Goal: Complete application form

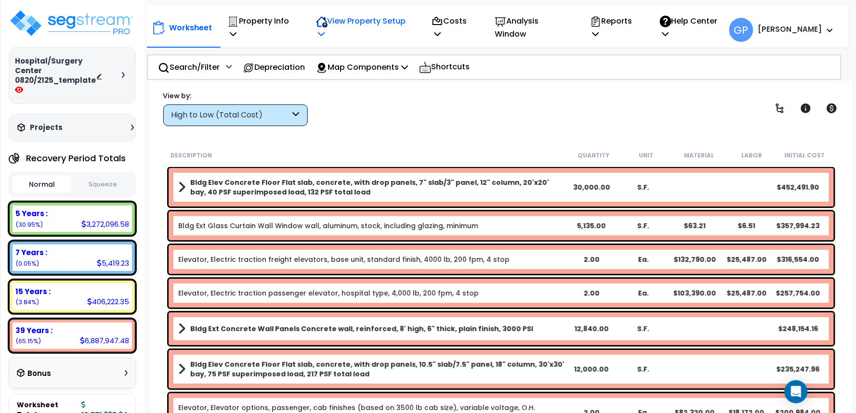
click at [367, 24] on p "View Property Setup" at bounding box center [363, 27] width 95 height 26
click at [358, 68] on link "View Questionnaire" at bounding box center [358, 75] width 95 height 19
click at [280, 108] on div "High to Low (Total Cost)" at bounding box center [235, 116] width 145 height 22
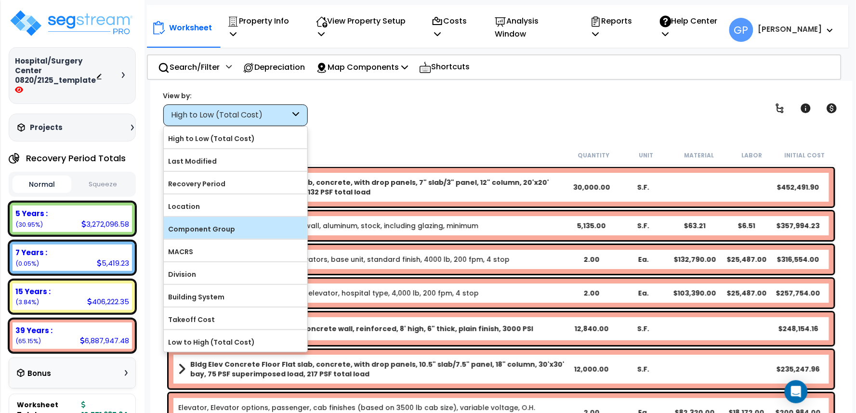
click at [213, 221] on div "Component Group" at bounding box center [236, 228] width 144 height 22
click at [232, 224] on label "Component Group" at bounding box center [236, 229] width 144 height 14
click at [0, 0] on input "Component Group" at bounding box center [0, 0] width 0 height 0
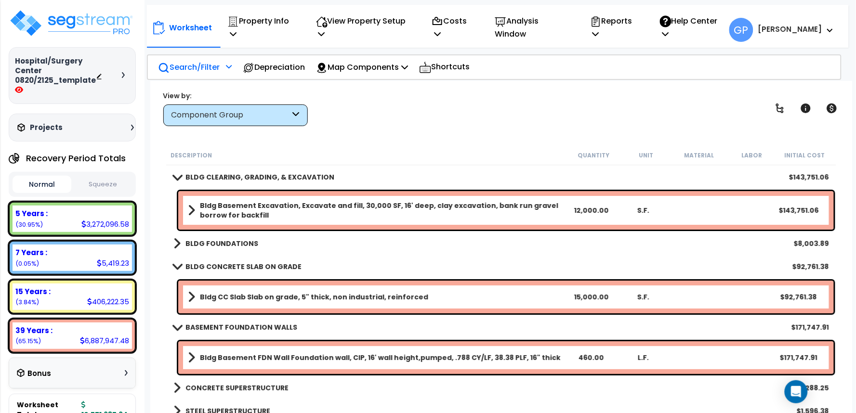
click at [206, 63] on p "Search/Filter" at bounding box center [189, 67] width 62 height 13
click at [225, 65] on div at bounding box center [228, 70] width 8 height 17
click at [222, 56] on div "Search/Filter Additional Search / Filter" at bounding box center [195, 67] width 74 height 23
click at [205, 61] on p "Search/Filter" at bounding box center [189, 67] width 62 height 13
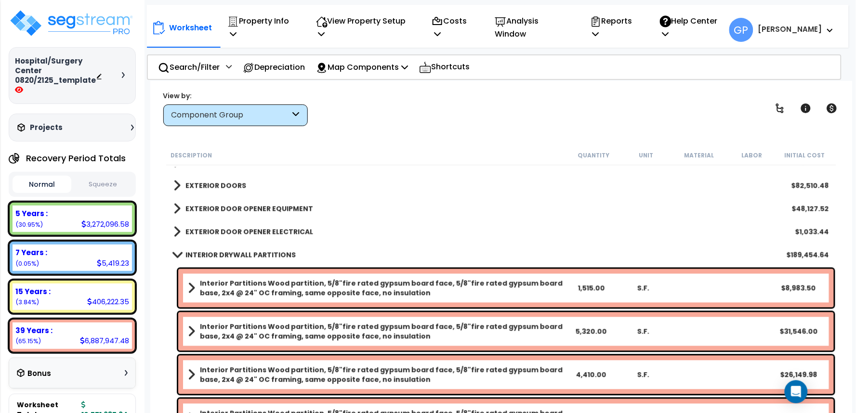
scroll to position [589, 0]
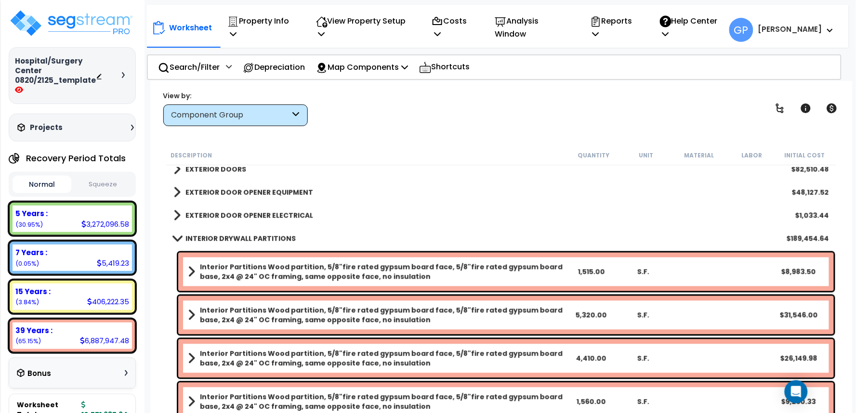
click at [519, 9] on div "Worksheet Property Info Property Setup Add Property Unit Template property Clon…" at bounding box center [498, 25] width 702 height 40
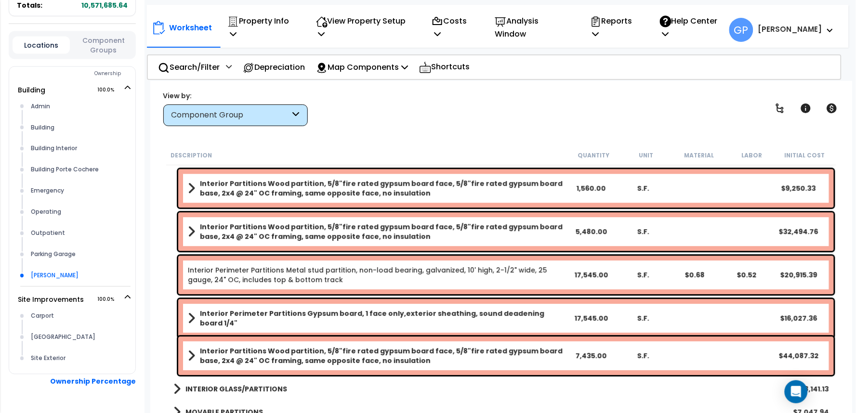
scroll to position [428, 0]
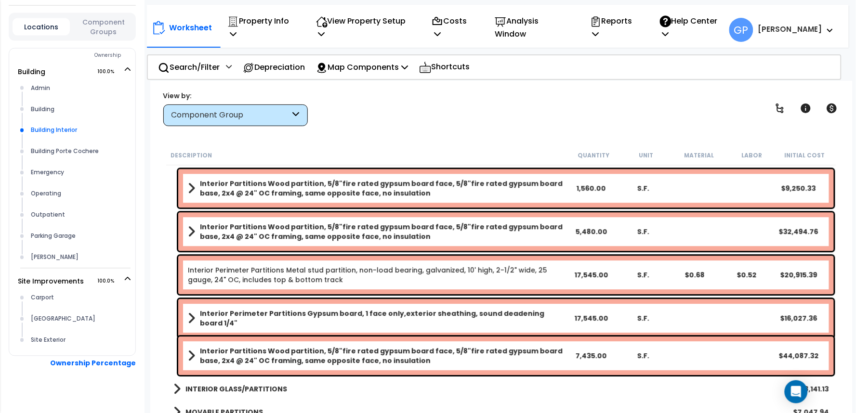
click at [55, 129] on div "Building Interior" at bounding box center [79, 131] width 102 height 12
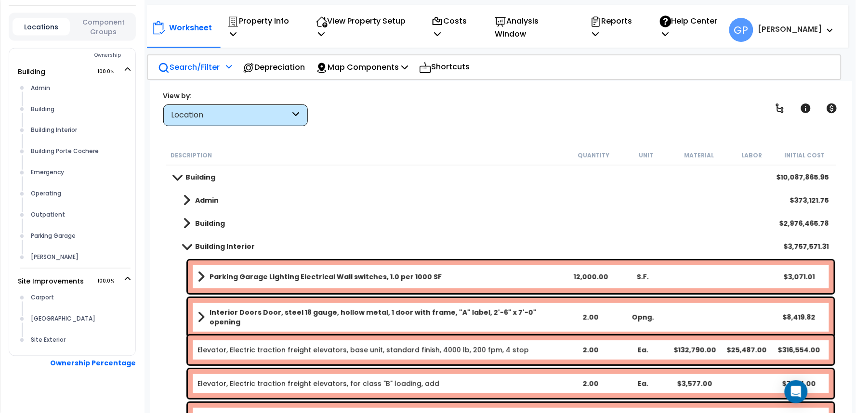
scroll to position [374, 0]
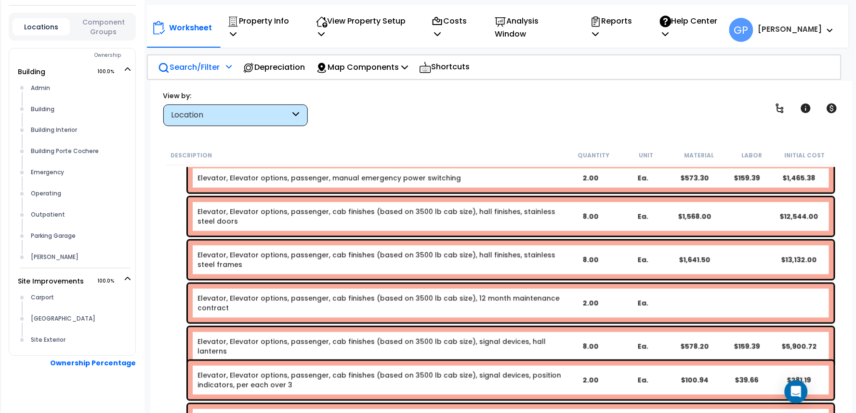
click at [210, 61] on p "Search/Filter" at bounding box center [189, 67] width 62 height 13
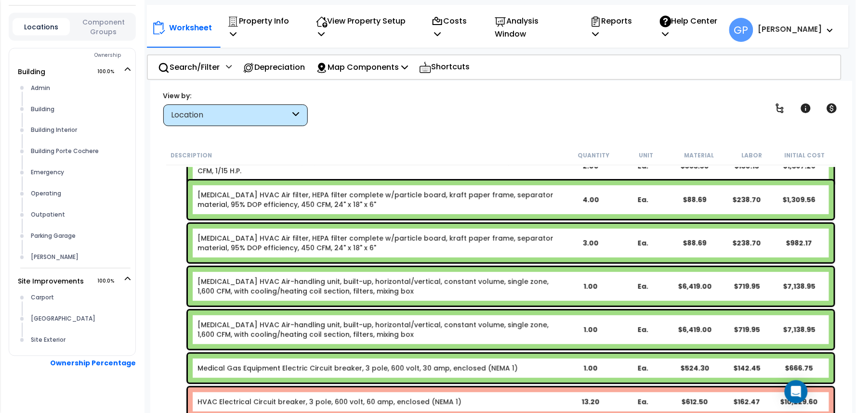
scroll to position [1231, 0]
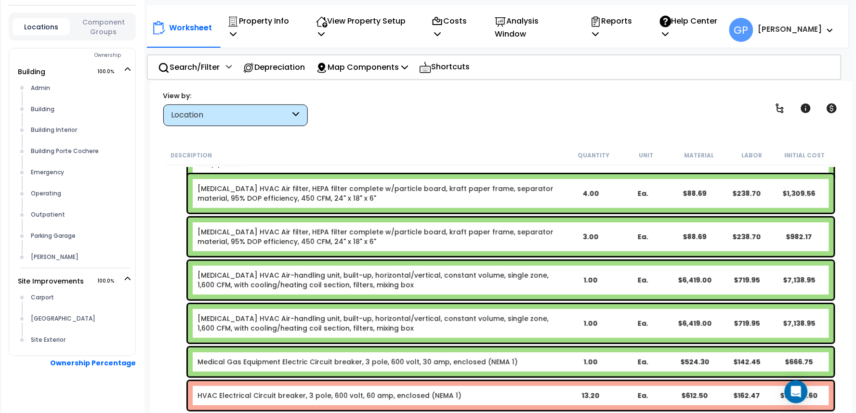
click at [546, 81] on div "Worksheet Property Info Property Setup Add Property Unit Template property Clon…" at bounding box center [501, 287] width 702 height 413
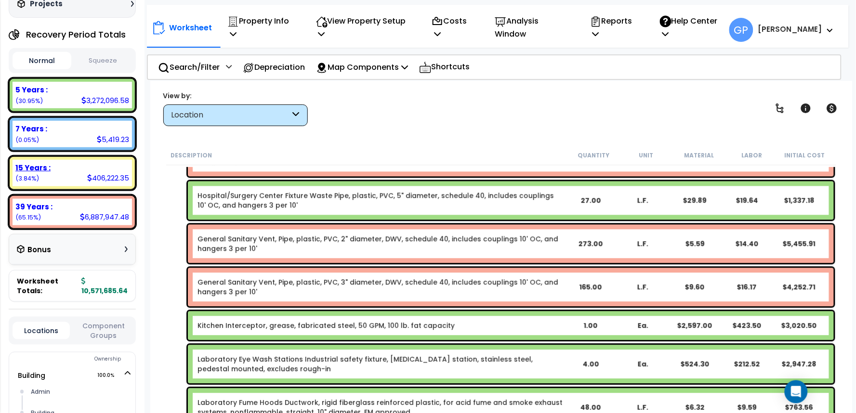
scroll to position [8, 0]
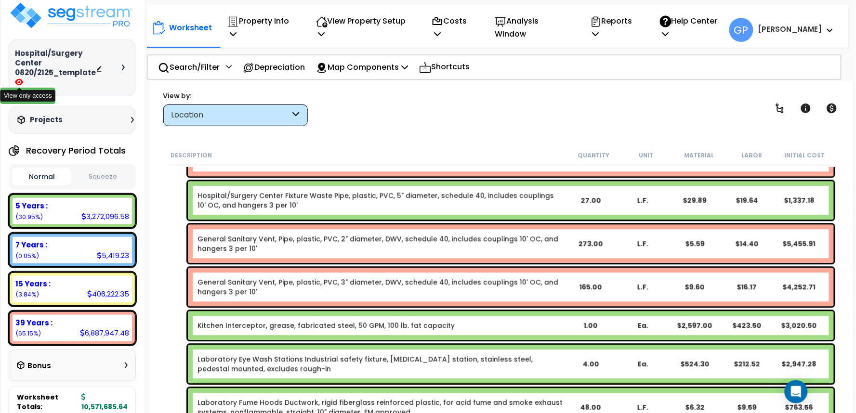
click at [17, 82] on icon at bounding box center [19, 82] width 8 height 7
click at [131, 120] on icon at bounding box center [132, 120] width 3 height 6
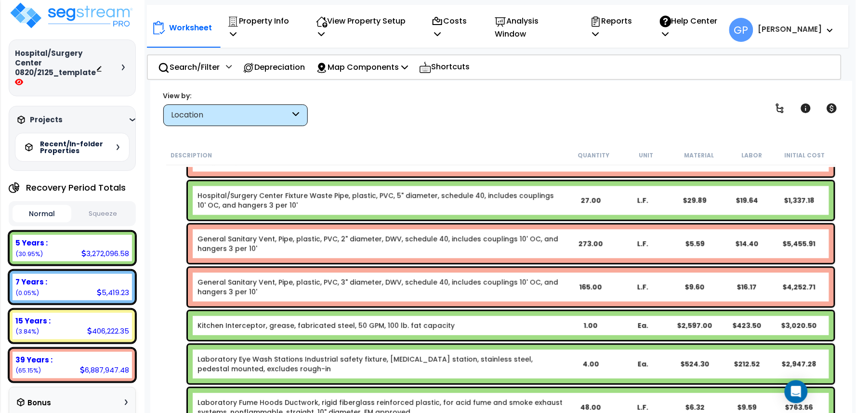
click at [131, 118] on div "Projects" at bounding box center [77, 120] width 124 height 10
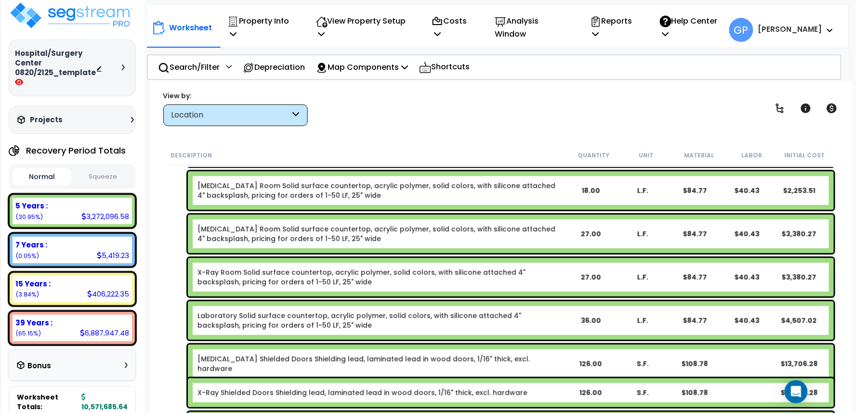
scroll to position [9313, 0]
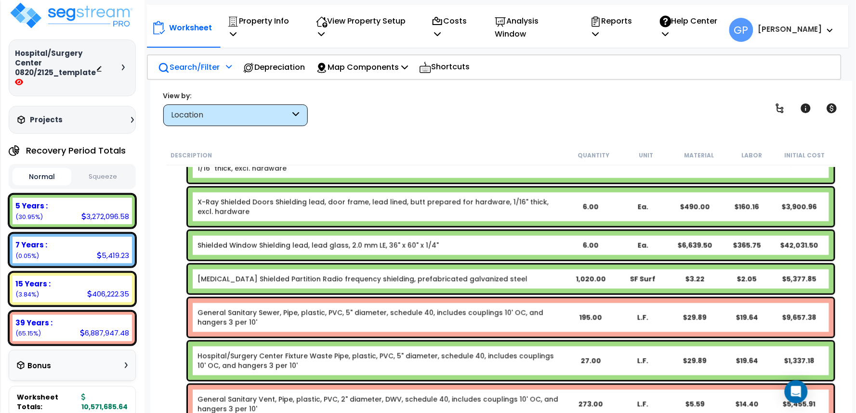
click at [199, 61] on p "Search/Filter" at bounding box center [189, 67] width 62 height 13
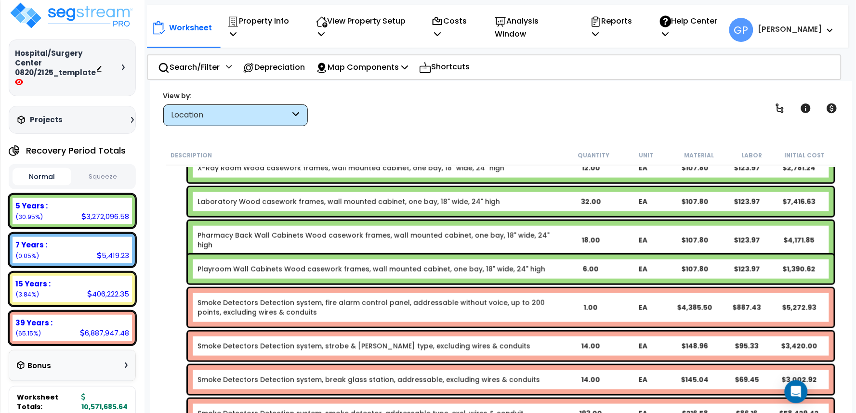
scroll to position [12173, 0]
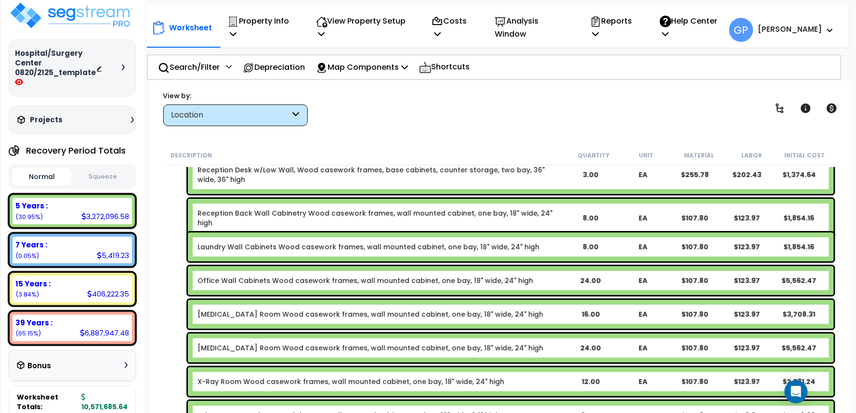
click at [224, 117] on div "Location" at bounding box center [230, 115] width 119 height 11
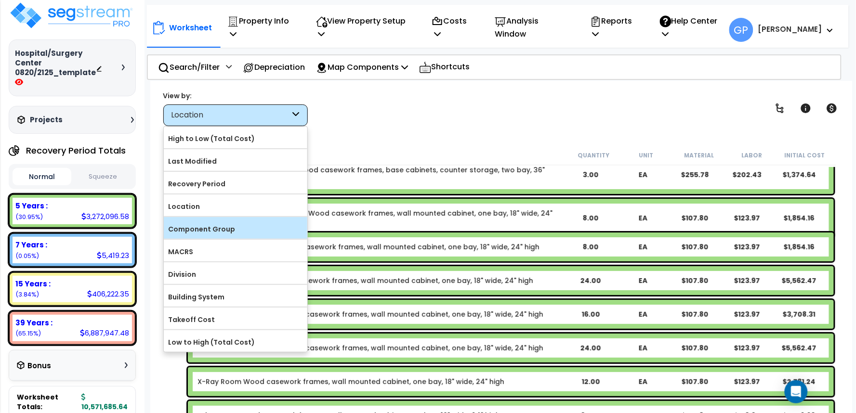
click at [212, 233] on label "Component Group" at bounding box center [236, 229] width 144 height 14
click at [0, 0] on input "Component Group" at bounding box center [0, 0] width 0 height 0
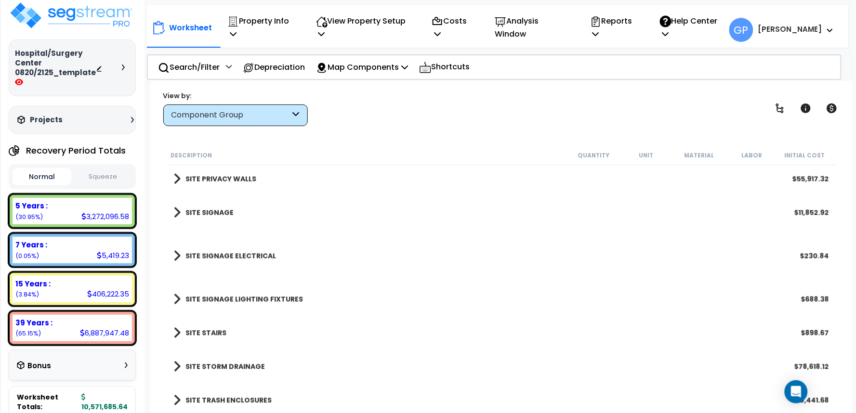
scroll to position [2, 0]
drag, startPoint x: 393, startPoint y: 155, endPoint x: 377, endPoint y: 131, distance: 28.6
click at [393, 155] on div "Description" at bounding box center [369, 155] width 396 height 10
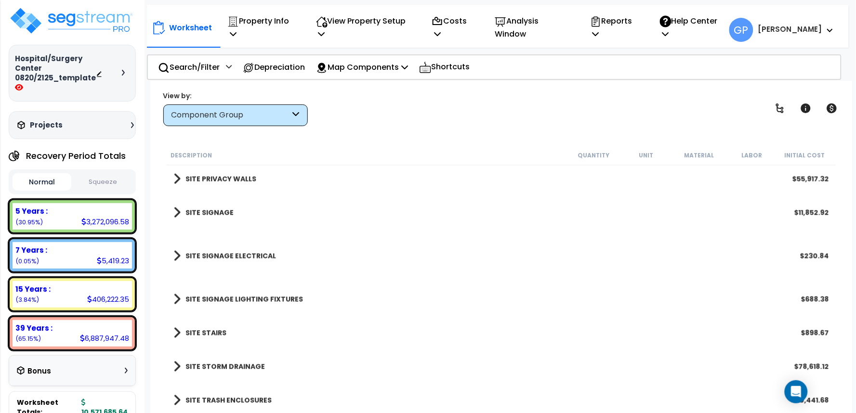
scroll to position [0, 0]
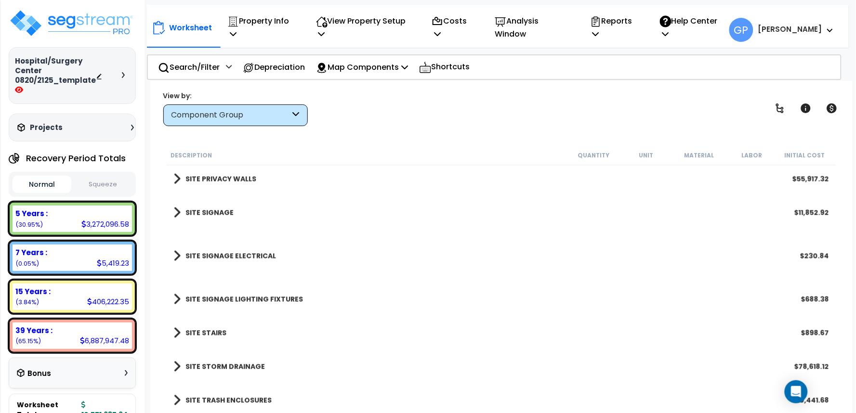
click at [94, 258] on div "7 Years : 5,419.23 (0.05%)" at bounding box center [72, 258] width 119 height 26
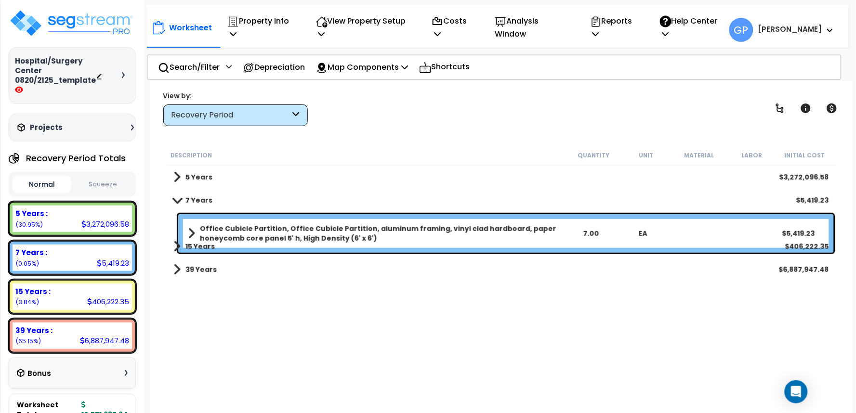
click at [175, 203] on span at bounding box center [176, 200] width 13 height 7
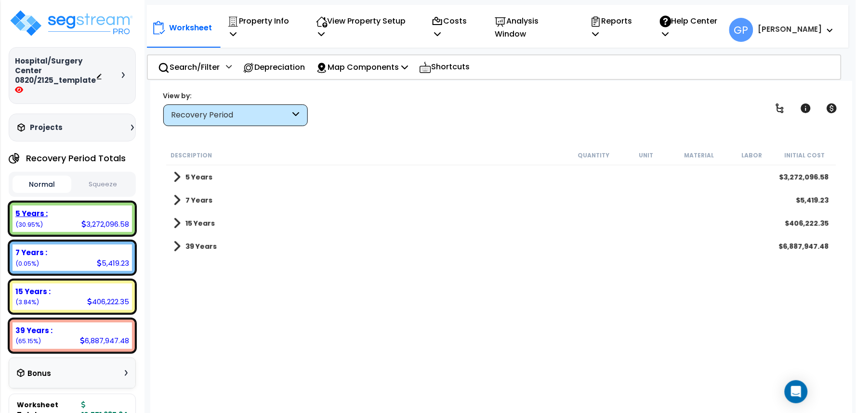
click at [79, 224] on div "5 Years : 3,272,096.58 (30.95%)" at bounding box center [72, 219] width 119 height 26
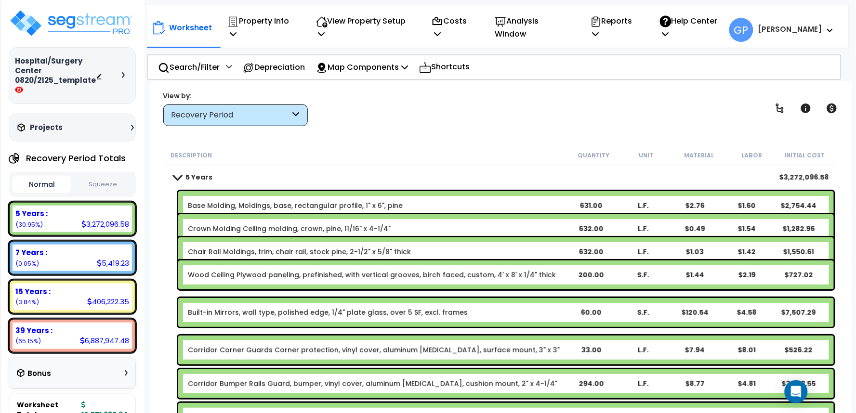
click at [217, 112] on div "Recovery Period" at bounding box center [230, 115] width 119 height 11
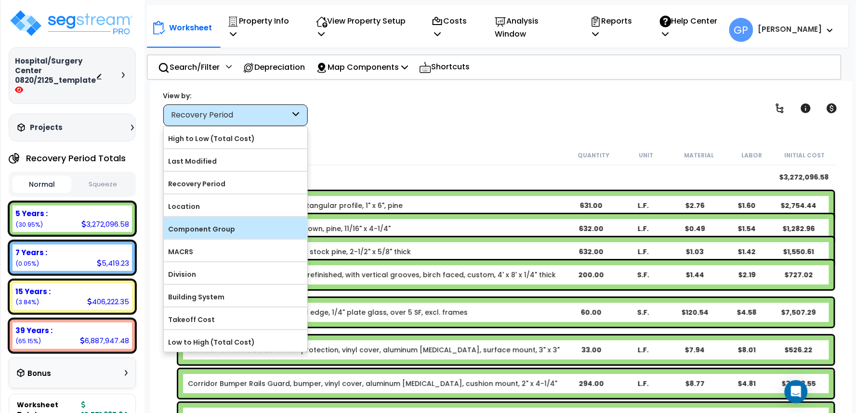
click at [211, 228] on label "Component Group" at bounding box center [236, 229] width 144 height 14
click at [0, 0] on input "Component Group" at bounding box center [0, 0] width 0 height 0
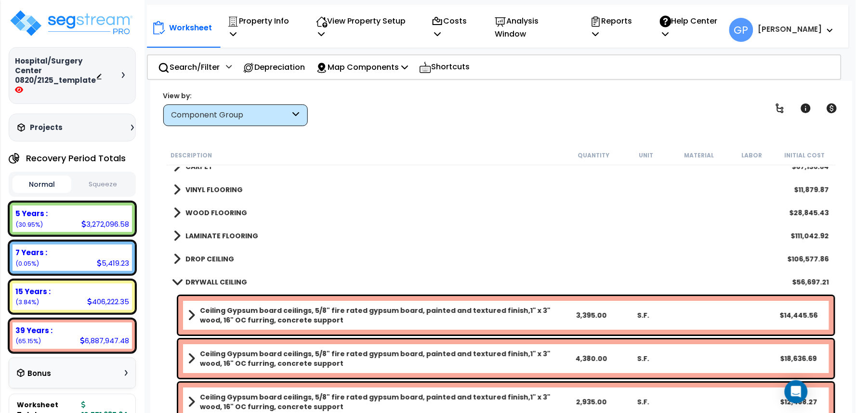
scroll to position [2087, 0]
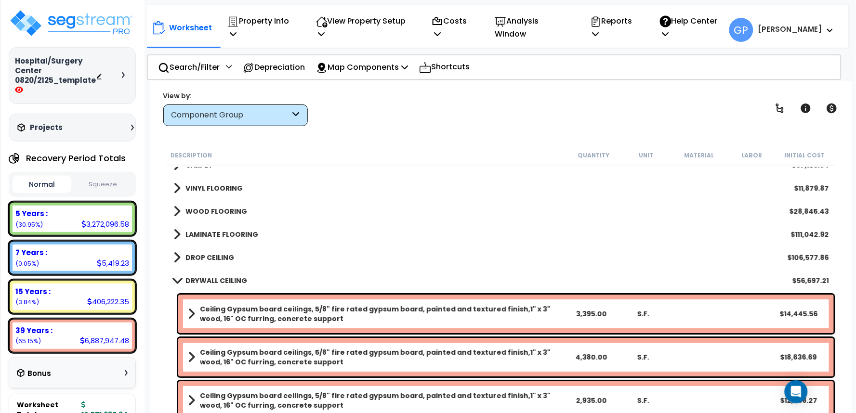
click at [199, 253] on b "DROP CEILING" at bounding box center [209, 258] width 49 height 10
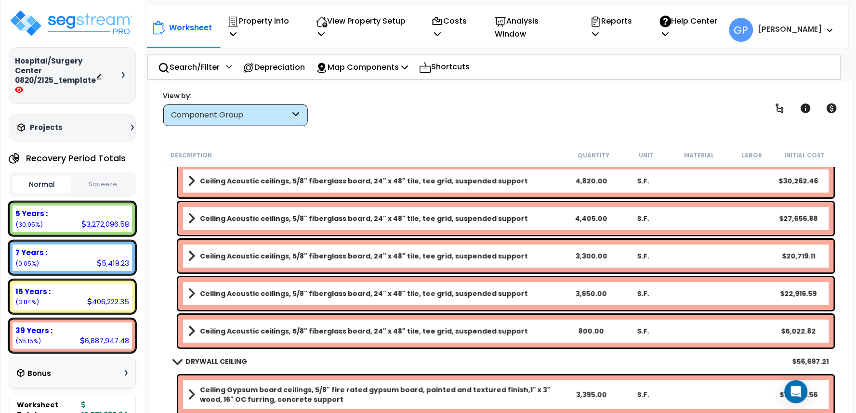
scroll to position [2141, 0]
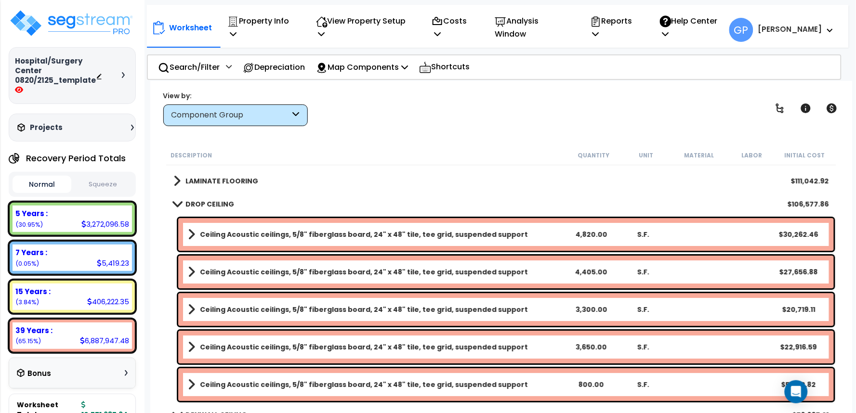
click at [524, 226] on div "Ceiling Acoustic ceilings, 5/8" fiberglass board, 24" x 48" tile, tee grid, sus…" at bounding box center [506, 234] width 656 height 33
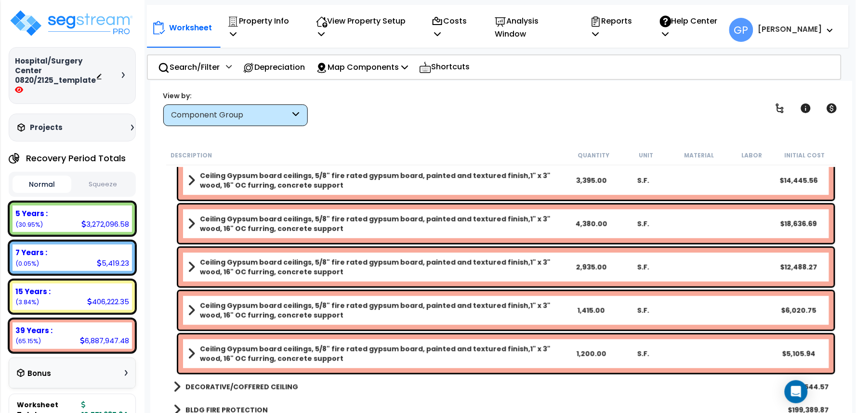
click at [613, 317] on div "Ceiling Gypsum board ceilings, 5/8" fire rated gypsum board, painted and textur…" at bounding box center [506, 310] width 656 height 39
click at [646, 310] on div "S.F." at bounding box center [643, 311] width 51 height 10
click at [648, 310] on div "S.F." at bounding box center [643, 311] width 51 height 10
click at [648, 311] on div "S.F." at bounding box center [643, 311] width 51 height 10
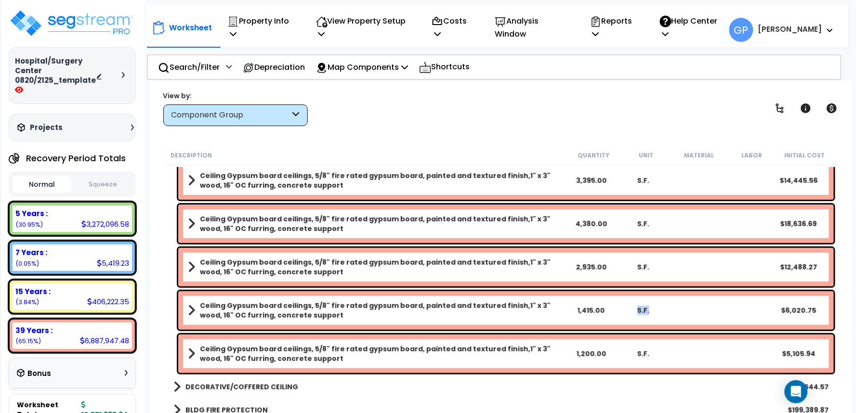
click at [663, 312] on div "S.F." at bounding box center [643, 311] width 51 height 10
click at [268, 20] on p "Property Info" at bounding box center [261, 27] width 68 height 26
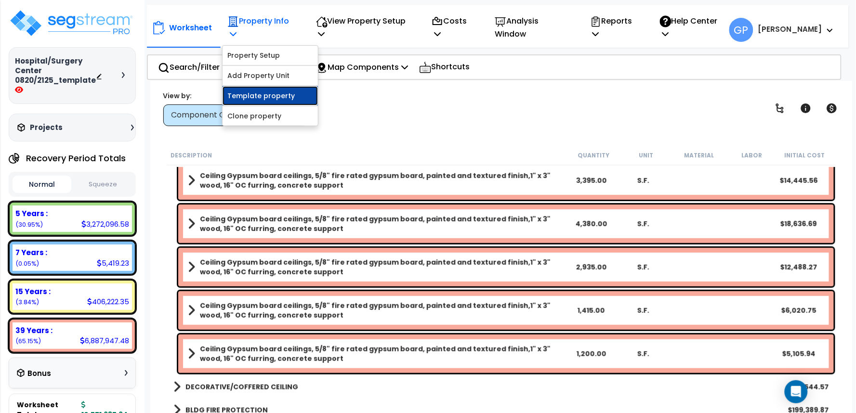
click at [261, 86] on link "Template property" at bounding box center [270, 95] width 95 height 19
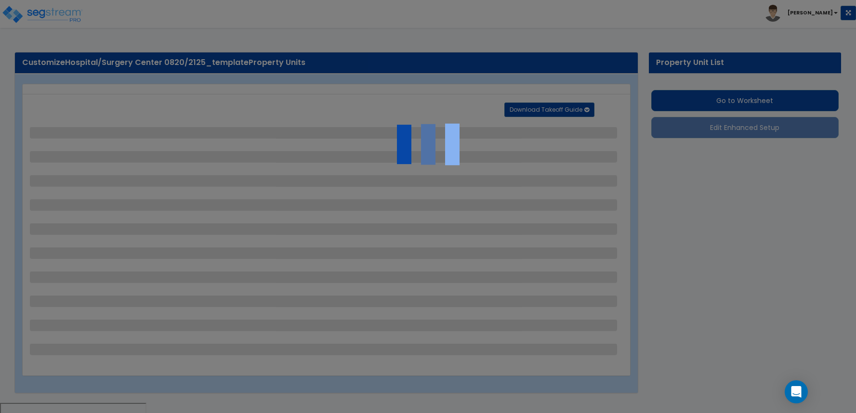
select select "2"
select select "1"
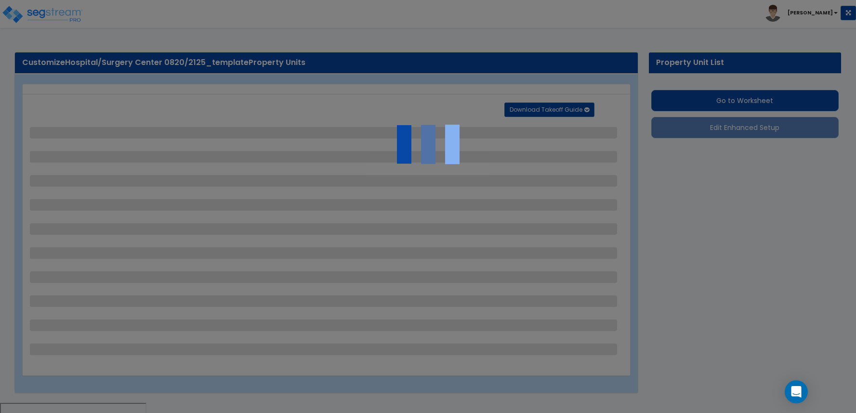
select select "2"
select select "1"
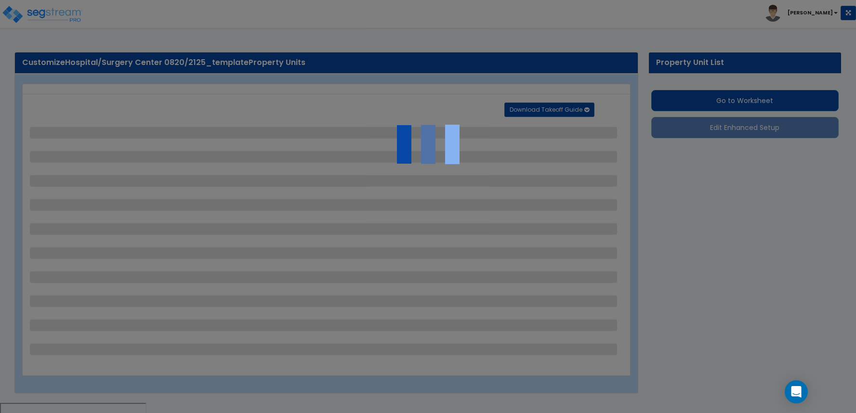
select select "2"
select select "1"
select select "2"
select select "1"
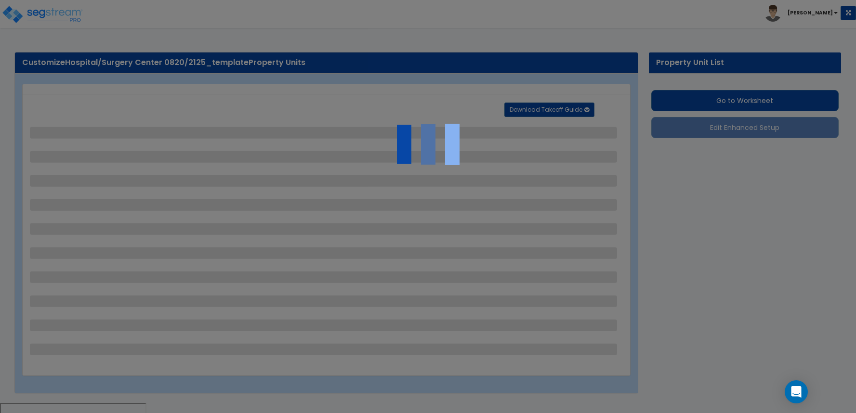
select select "2"
select select "1"
select select "2"
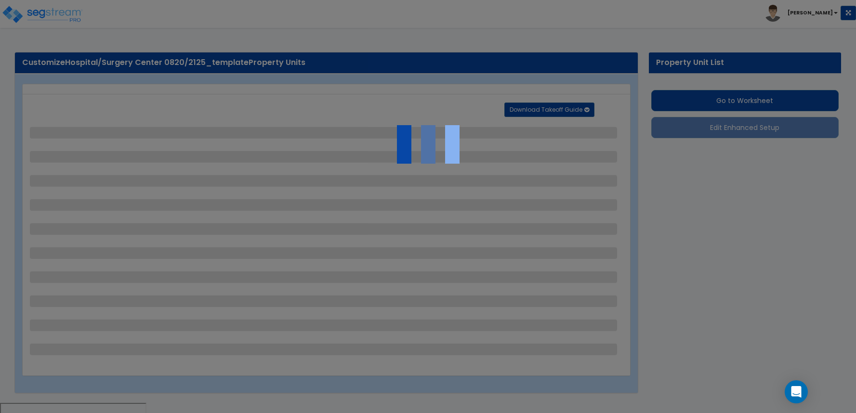
select select "6"
select select "11"
select select "2"
select select "3"
select select "1"
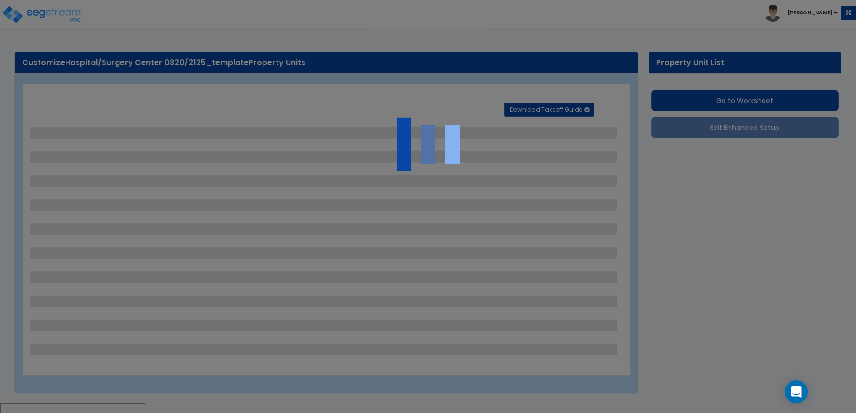
select select "2"
select select "3"
select select "2"
select select "1"
select select "2"
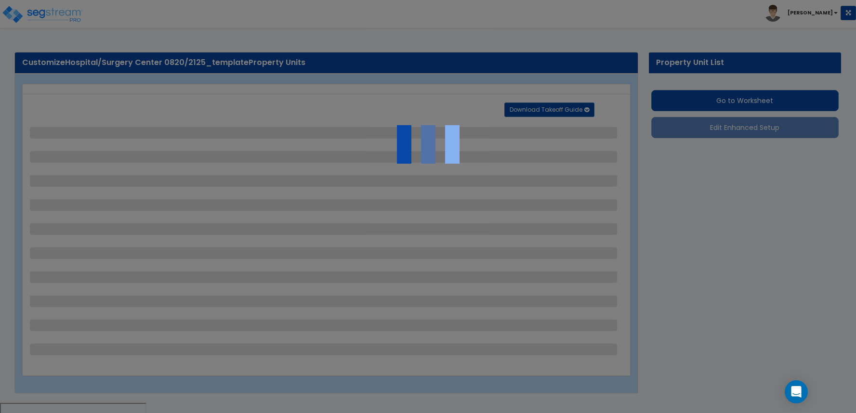
select select "2"
select select "7"
select select "2"
select select "3"
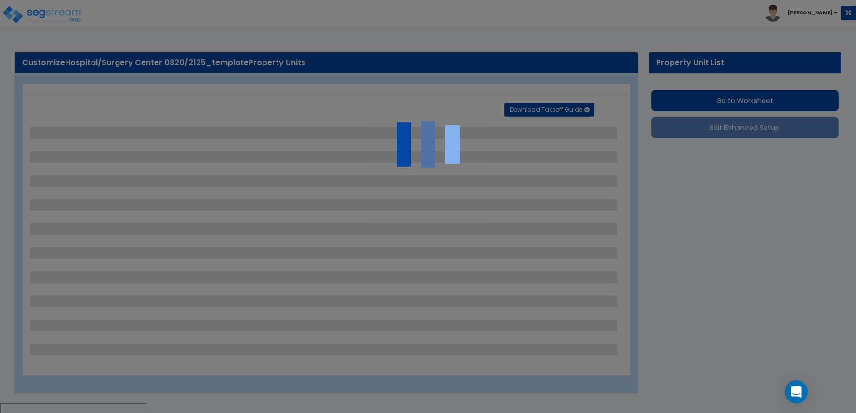
select select "1"
select select "20"
select select "2"
select select "5"
select select "4"
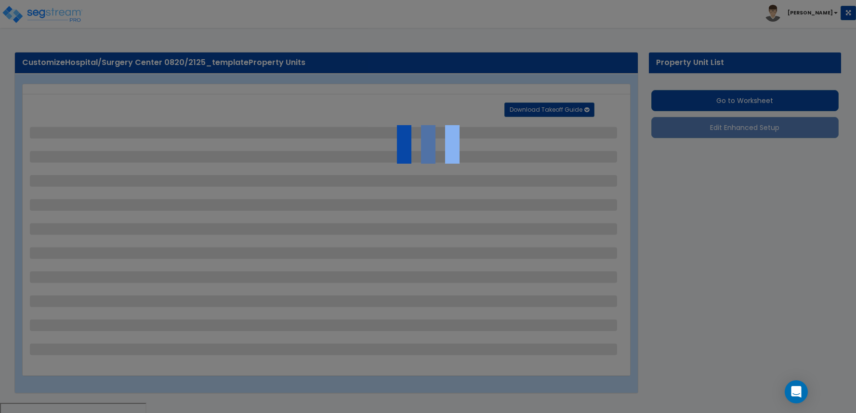
select select "1"
select select "4"
select select "1"
select select "2"
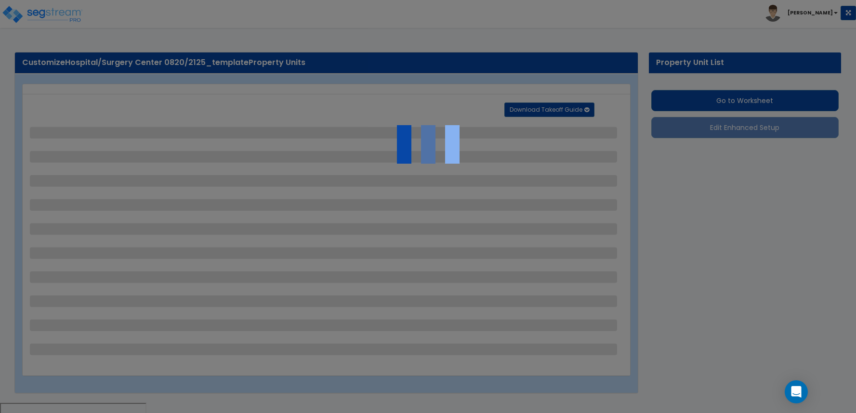
select select "4"
select select "2"
select select "1"
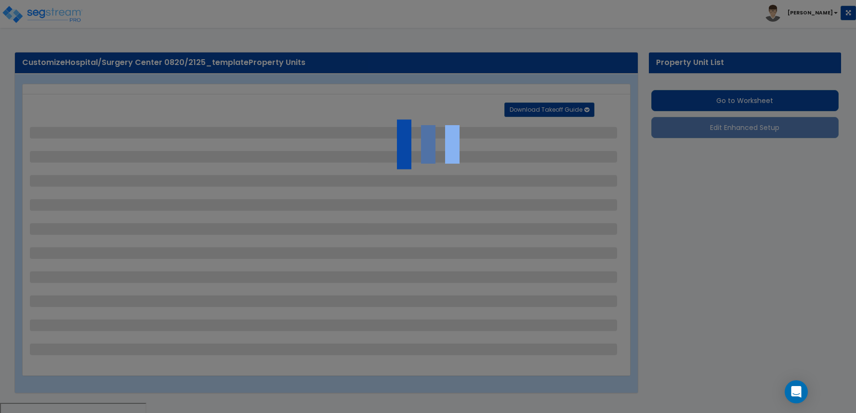
select select "1"
select select "2"
select select "1"
select select "2"
select select "1"
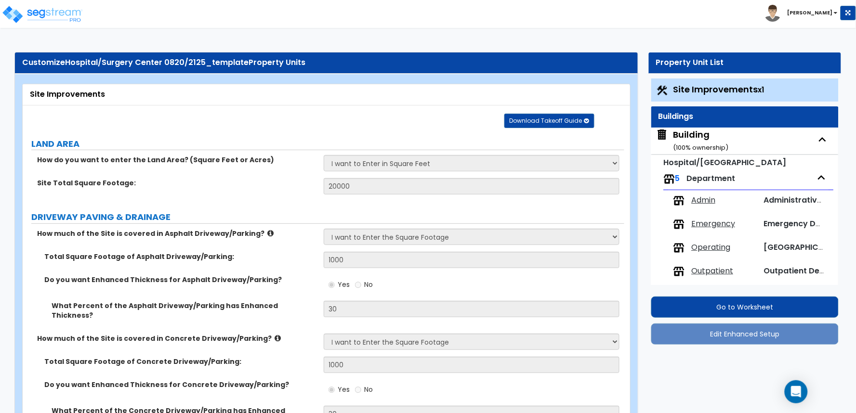
click at [699, 129] on div "Building ( 100 % ownership)" at bounding box center [700, 141] width 55 height 25
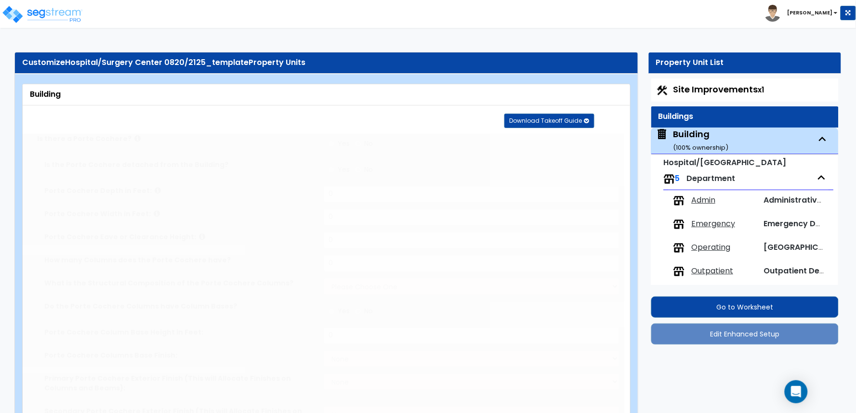
radio input "true"
type input "10"
type input "2"
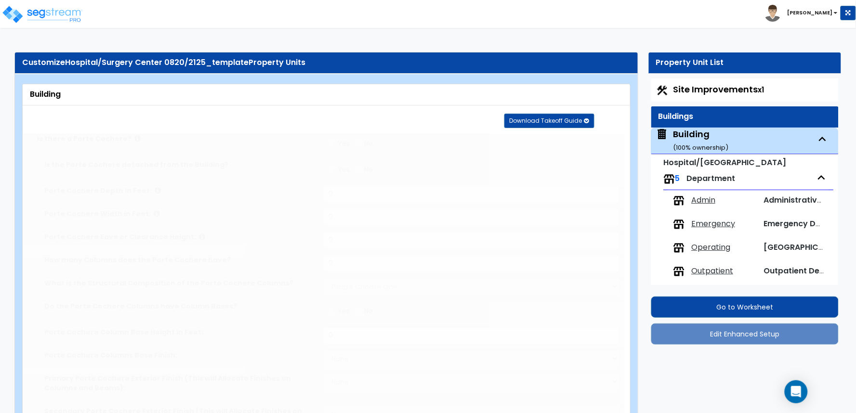
select select "2"
radio input "true"
type input "2"
select select "5"
select select "2"
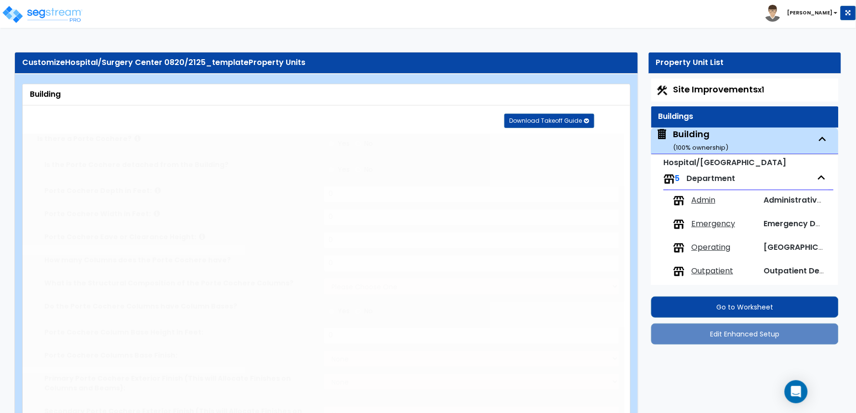
select select "5"
select select "1"
select select "4"
select select "2"
type input "60"
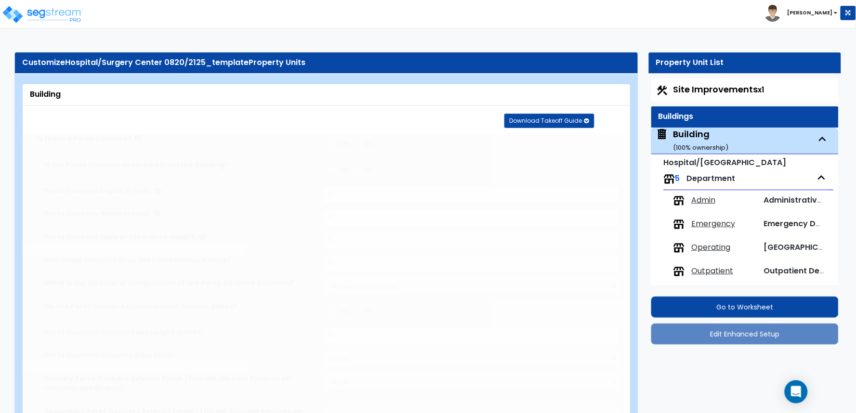
type input "150"
type input "3"
type input "15000"
radio input "true"
type input "12000"
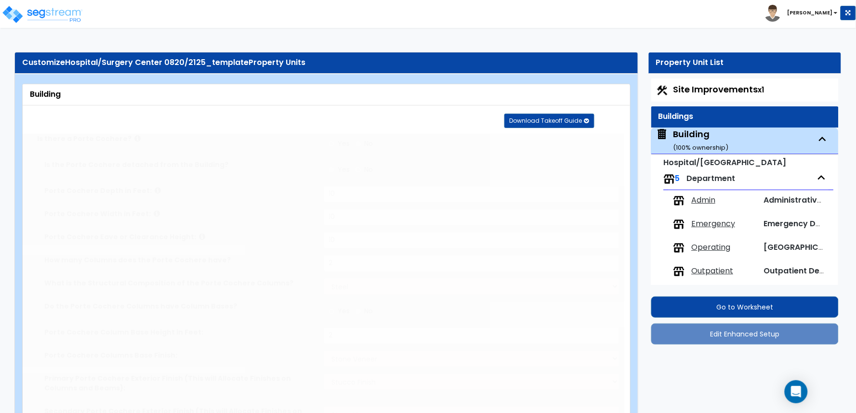
type input "15"
type input "1"
radio input "true"
select select "1"
type input "1"
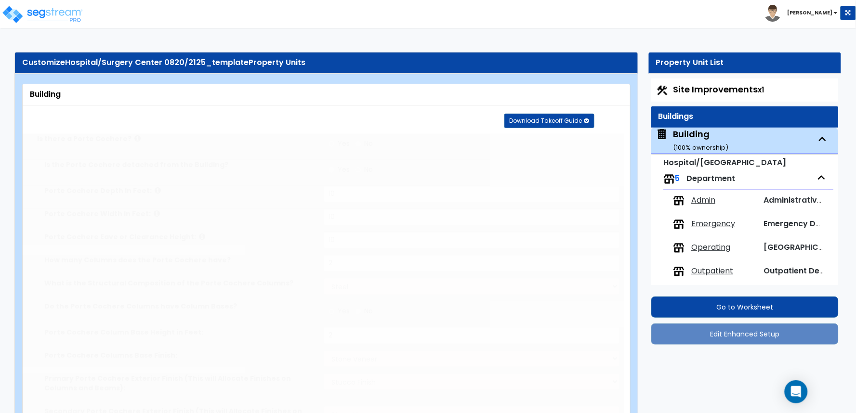
select select "2"
type input "50"
radio input "true"
select select "1"
type input "50"
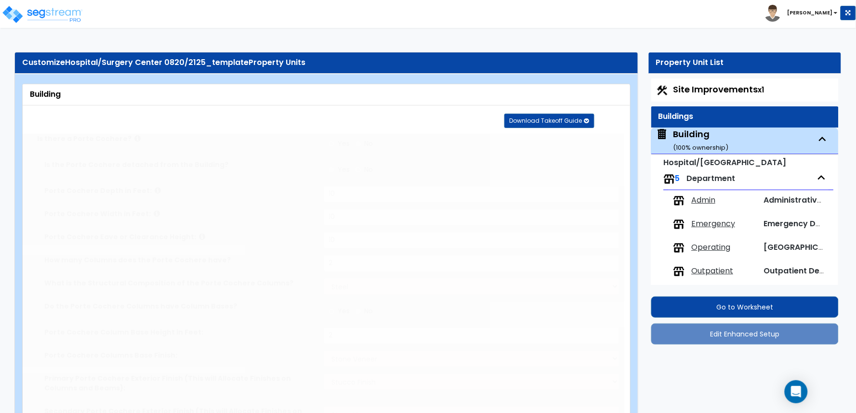
radio input "true"
select select "2"
select select "1"
type input "8"
select select "3"
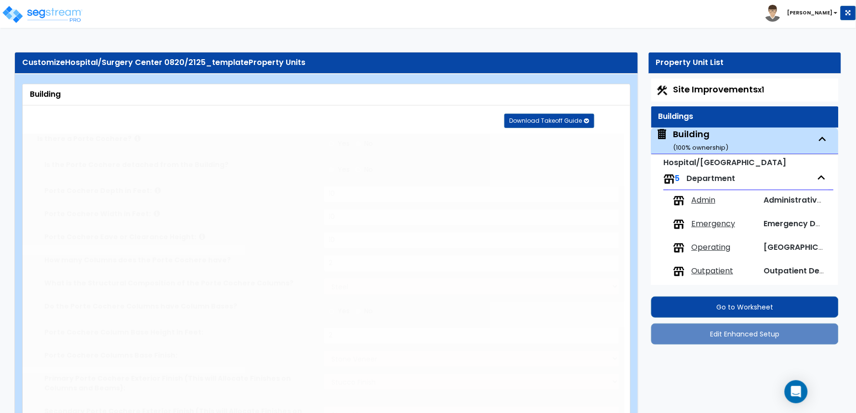
select select "3"
select select "2"
select select "13"
type input "20"
select select "8"
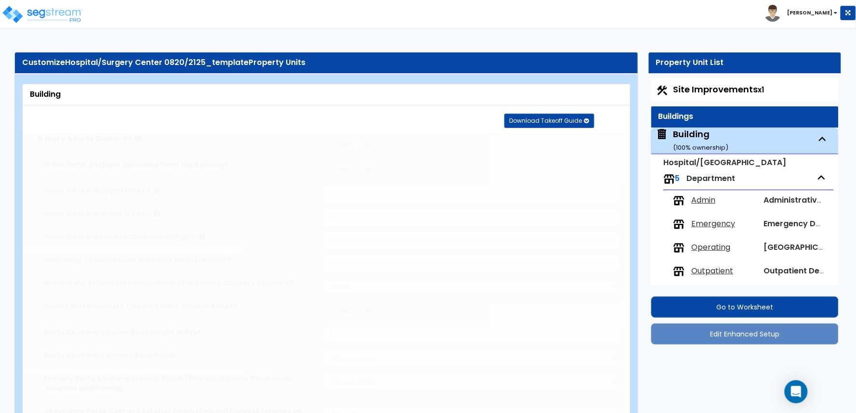
type input "50"
select select "7"
select select "3"
select select "1"
select select "4"
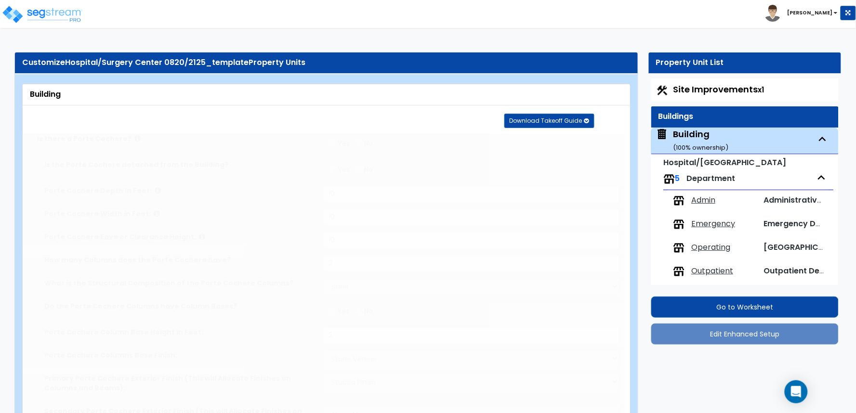
select select "1"
select select "2"
radio input "true"
select select "3"
type input "10"
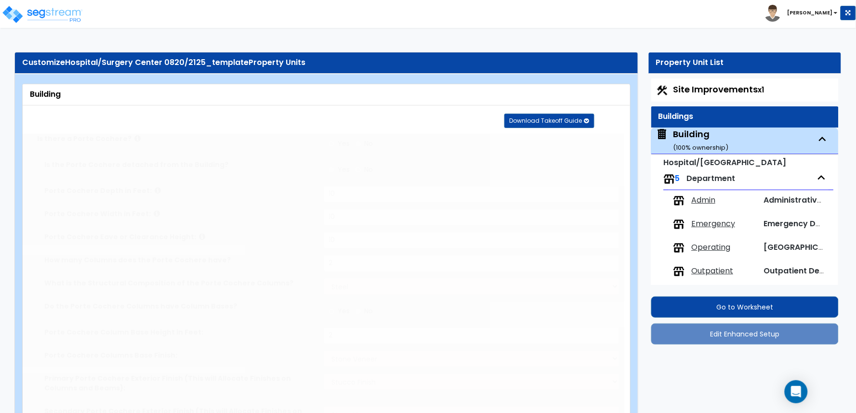
radio input "true"
select select "1"
type input "150"
radio input "true"
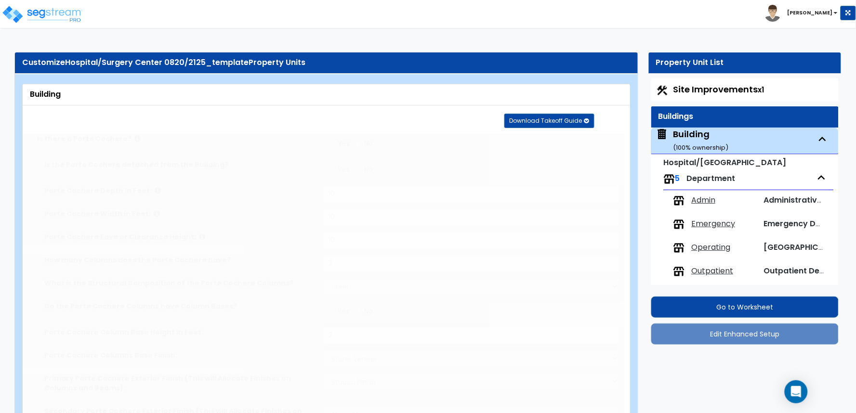
type input "300"
radio input "true"
type input "8"
type input "10"
type input "6"
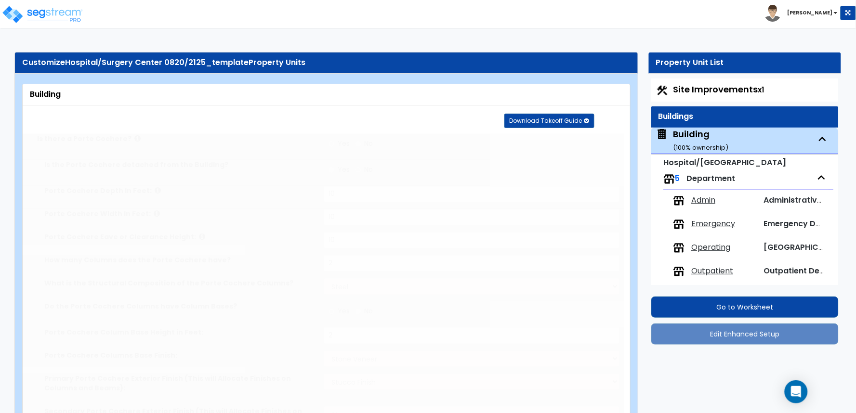
radio input "true"
type input "4"
radio input "true"
type input "6"
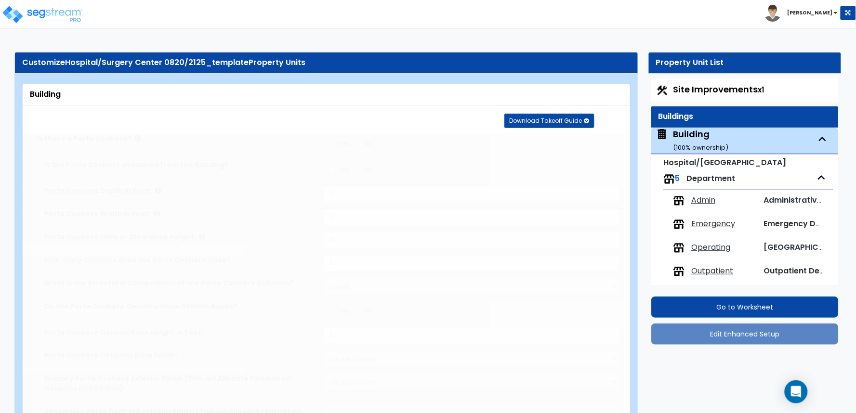
radio input "true"
select select "3"
type input "180"
radio input "true"
select select "2"
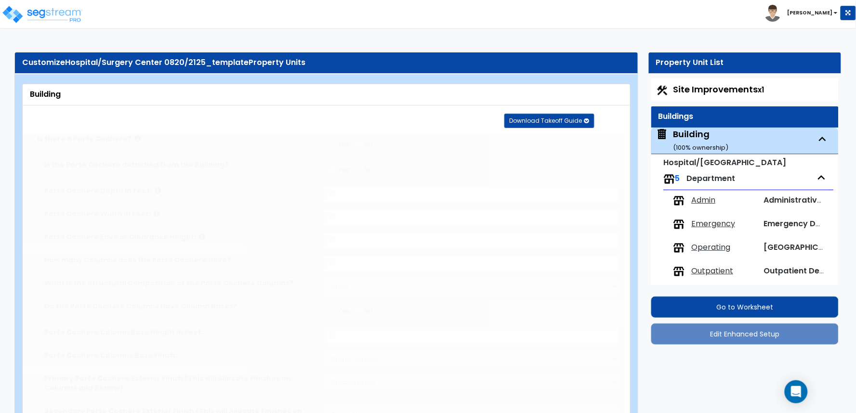
select select "3"
type input "2"
select select "2"
type input "2"
select select "2"
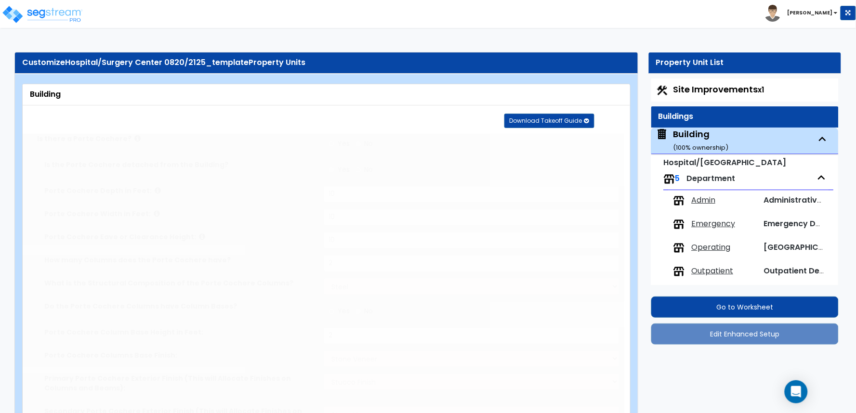
type input "10"
select select "4"
select select "1"
type input "25"
select select "2"
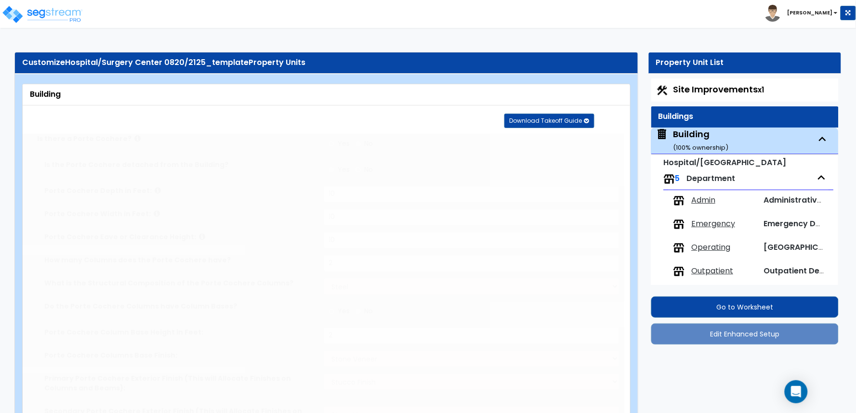
type input "25"
select select "3"
type input "25"
select select "5"
radio input "true"
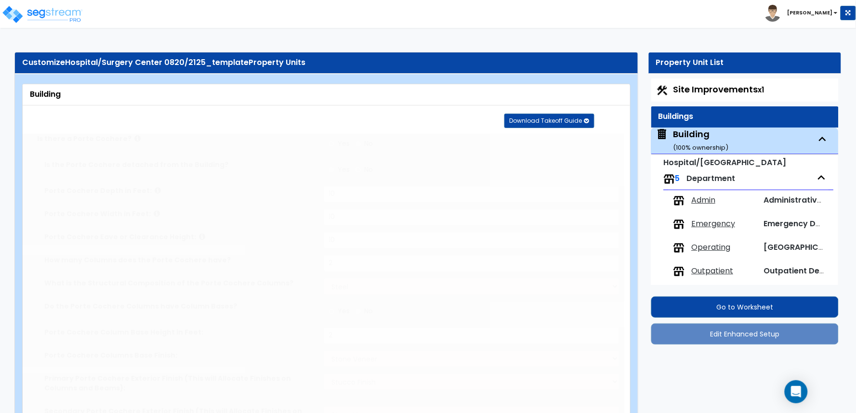
type input "10"
radio input "true"
type input "300"
select select "2"
type input "9"
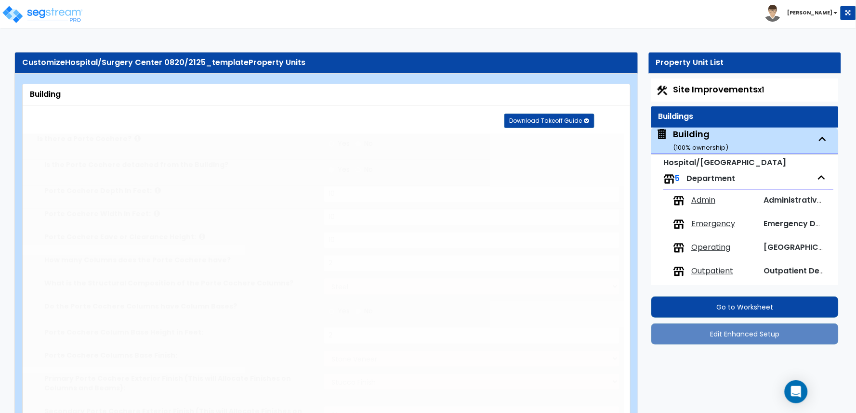
type input "6"
type input "12"
radio input "true"
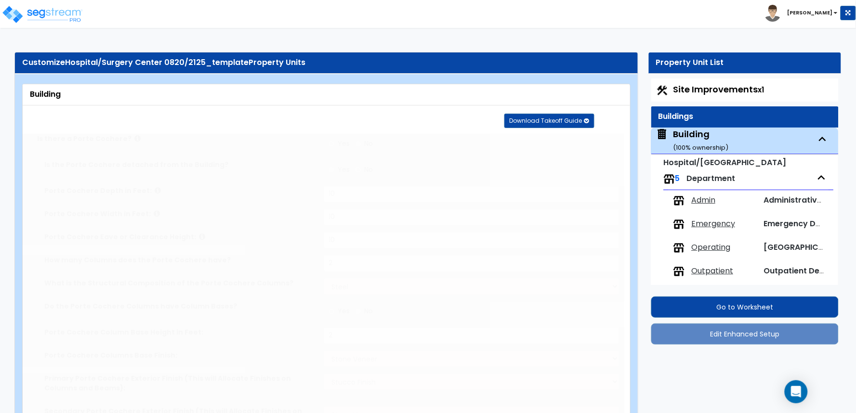
type input "800"
select select "5"
select select "1"
type input "12"
type input "15"
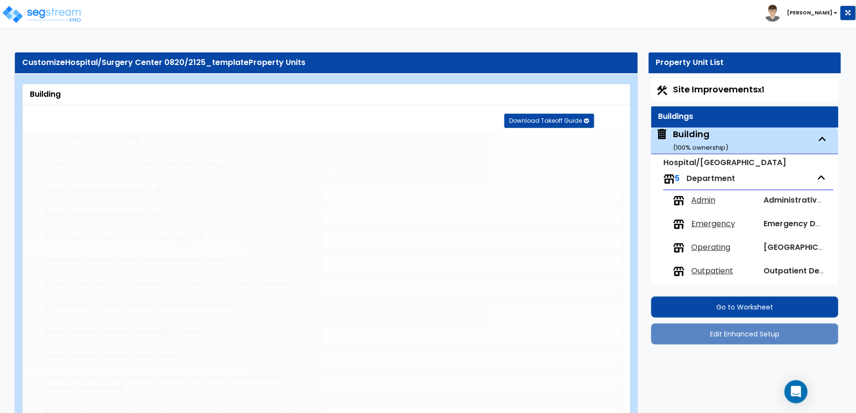
type input "9"
radio input "true"
select select "3"
type input "9"
radio input "true"
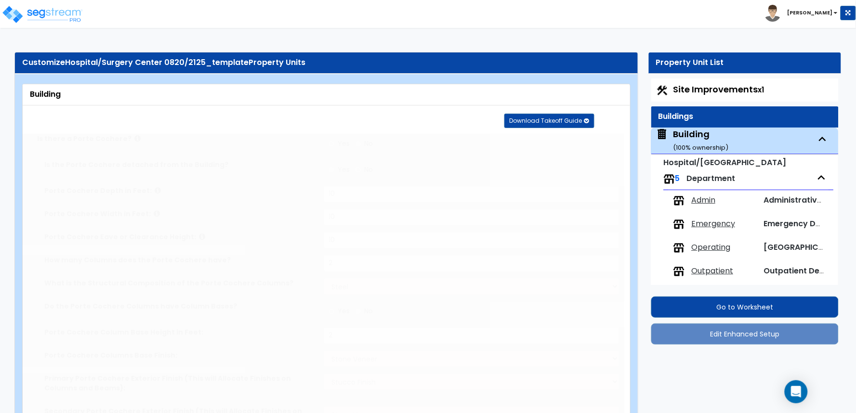
type input "1000"
radio input "true"
type input "2"
radio input "true"
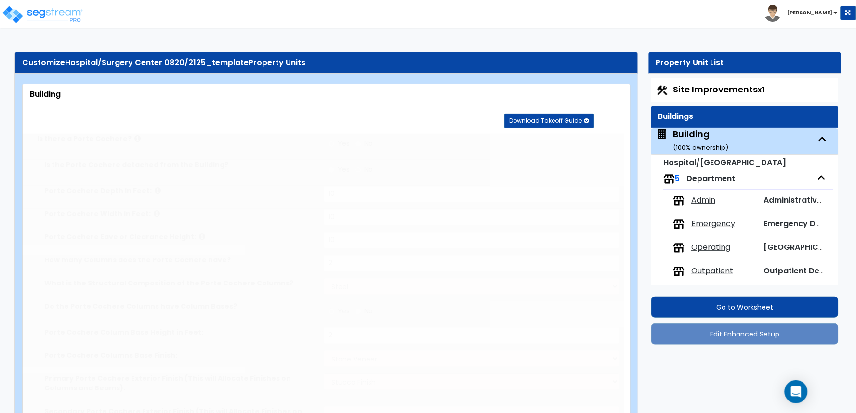
type input "800"
select select "4"
select select "1"
type input "4"
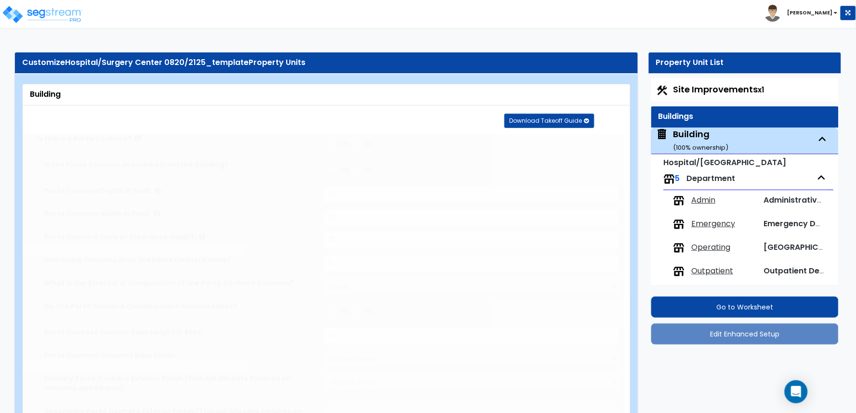
radio input "true"
select select "1"
select select "2"
type input "1"
radio input "true"
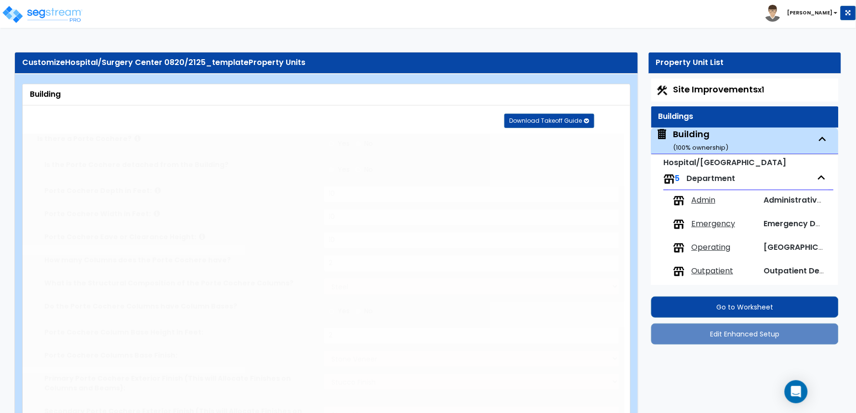
select select "1"
select select "2"
type input "1"
radio input "true"
type input "1"
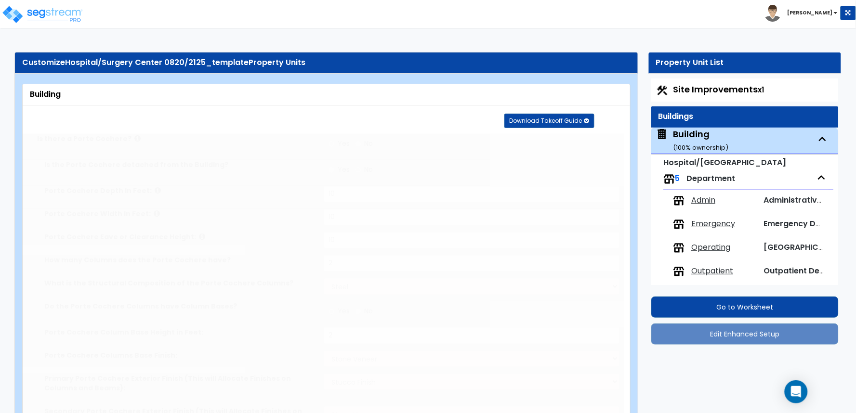
select select "2"
type input "7"
radio input "true"
type input "2"
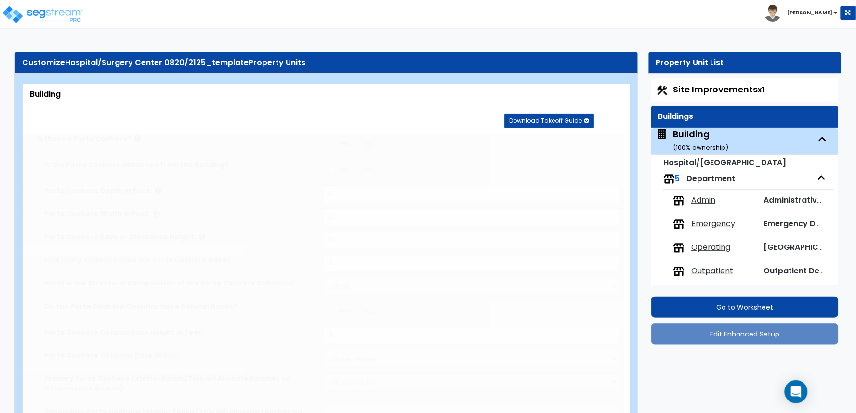
radio input "true"
type input "2"
radio input "true"
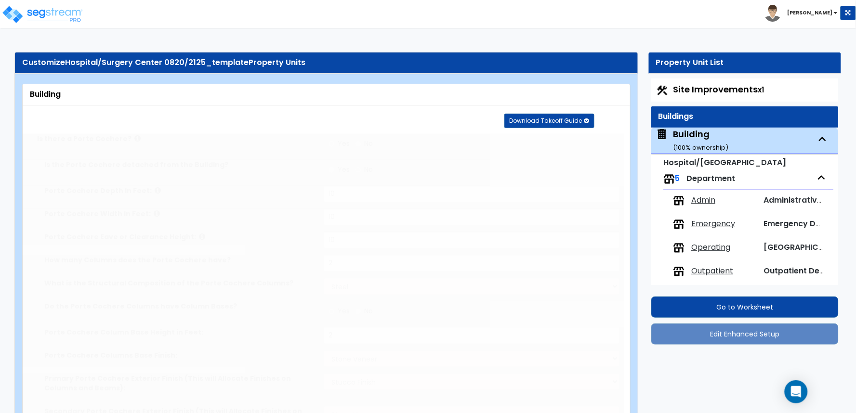
type input "4"
radio input "true"
select select "2"
radio input "true"
type input "1200"
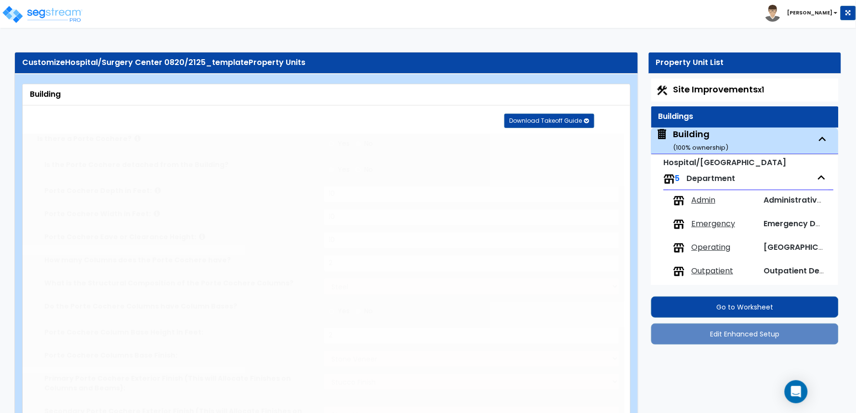
select select "3"
radio input "true"
type input "500"
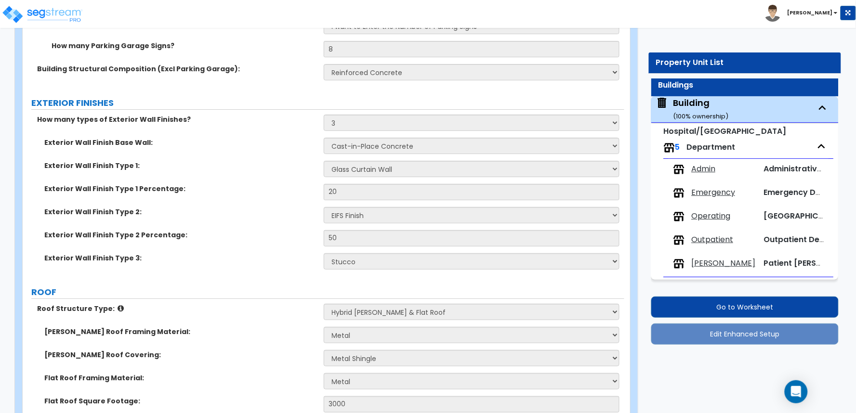
scroll to position [1177, 0]
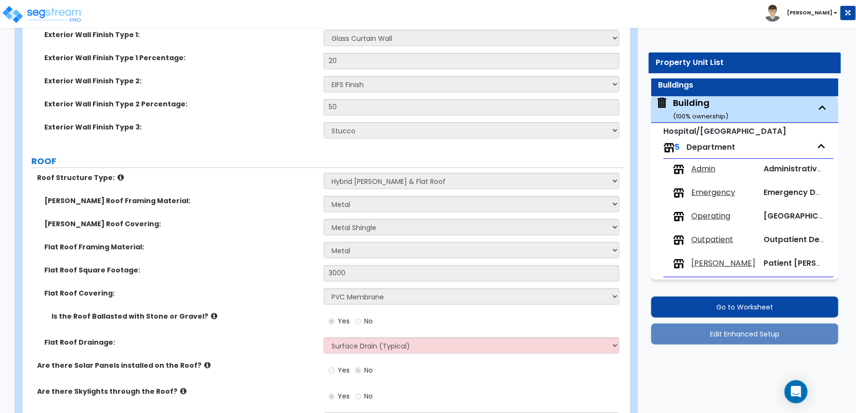
click at [280, 113] on div "Exterior Wall Finish Type 2 Percentage: 50" at bounding box center [324, 110] width 602 height 23
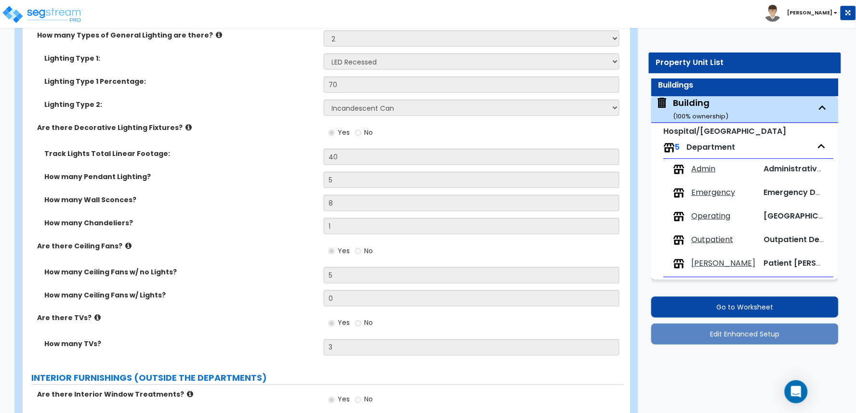
scroll to position [328, 0]
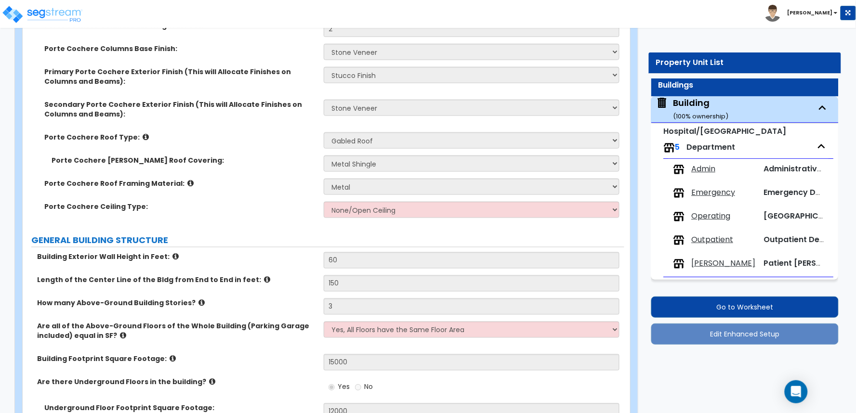
click at [702, 169] on span "Admin" at bounding box center [704, 169] width 24 height 11
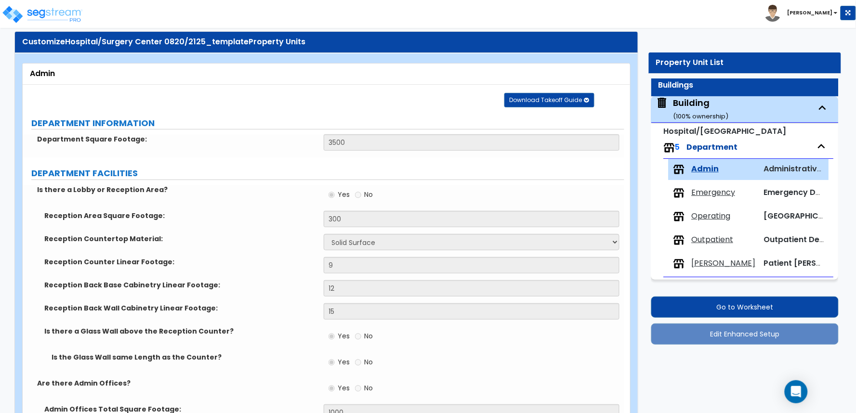
scroll to position [0, 0]
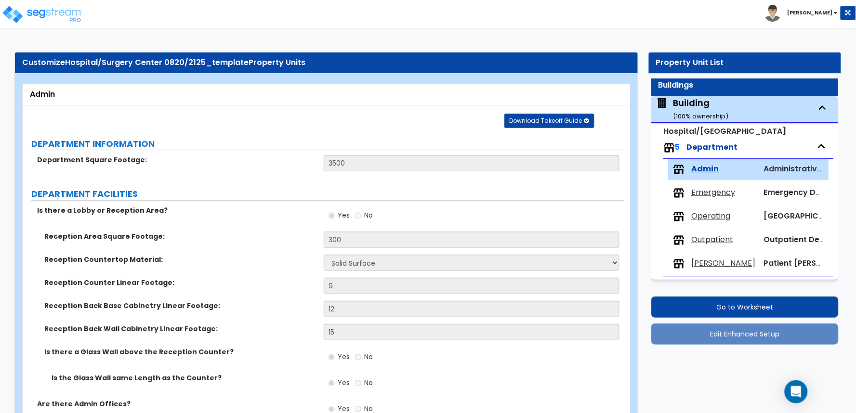
click at [692, 190] on span "Emergency" at bounding box center [714, 192] width 44 height 11
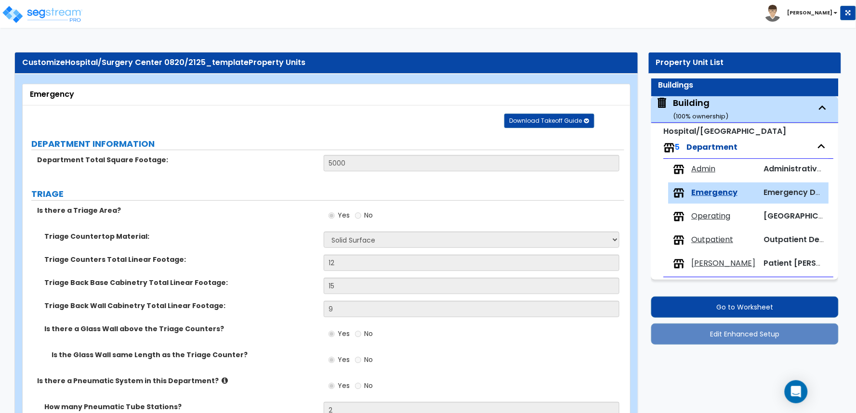
drag, startPoint x: 711, startPoint y: 219, endPoint x: 703, endPoint y: 247, distance: 28.9
click at [711, 219] on span "Operating" at bounding box center [711, 216] width 39 height 11
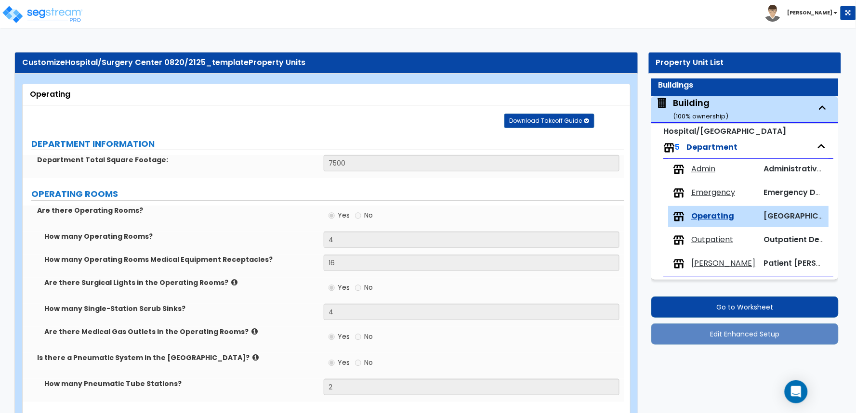
drag, startPoint x: 702, startPoint y: 241, endPoint x: 699, endPoint y: 265, distance: 24.3
click at [702, 241] on span "Outpatient" at bounding box center [713, 240] width 42 height 11
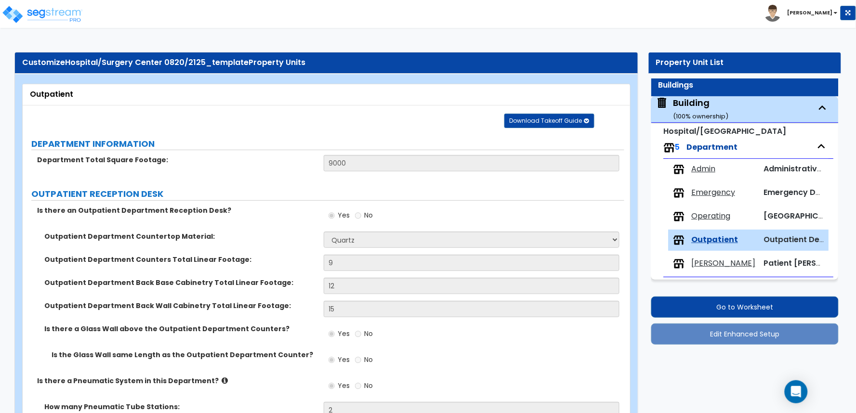
click at [699, 265] on span "Ward" at bounding box center [724, 263] width 64 height 11
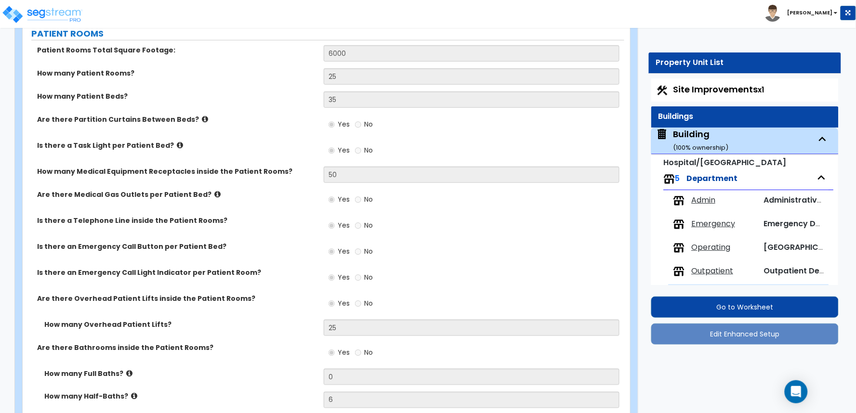
click at [683, 146] on small "( 100 % ownership)" at bounding box center [700, 147] width 55 height 9
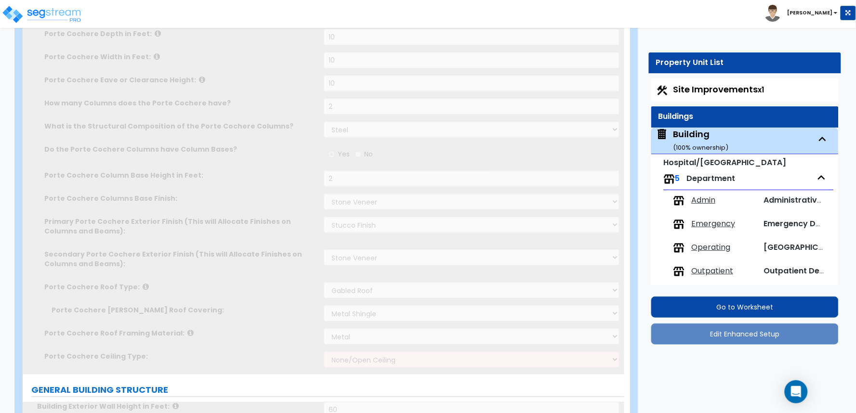
scroll to position [31, 0]
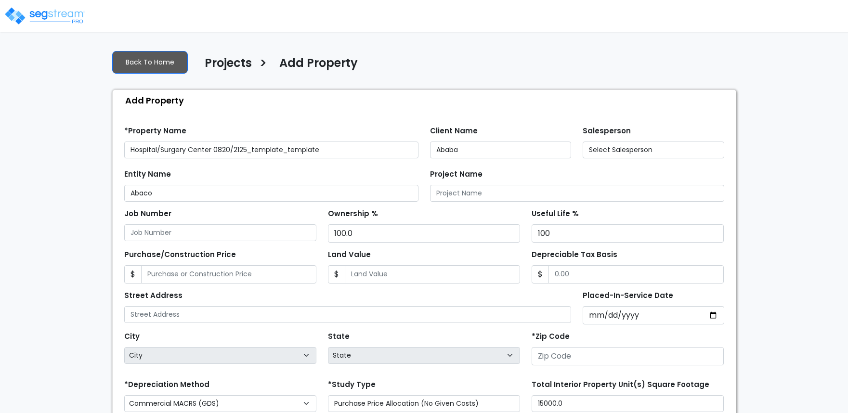
type input "[STREET_ADDRESS]"
type input "81611"
select select "2025"
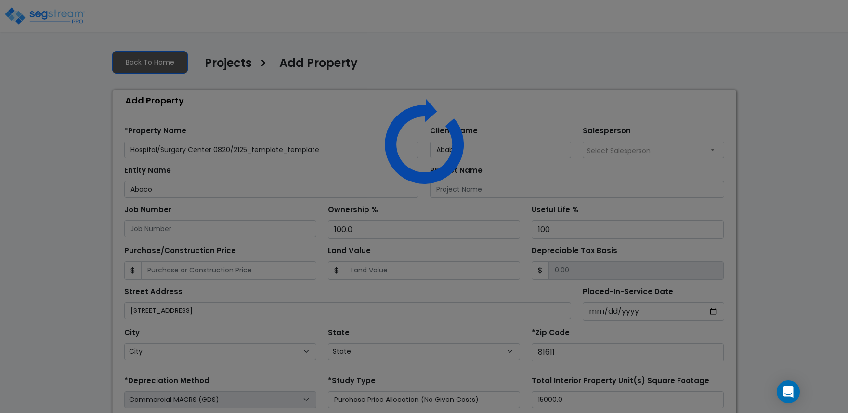
select select "CO"
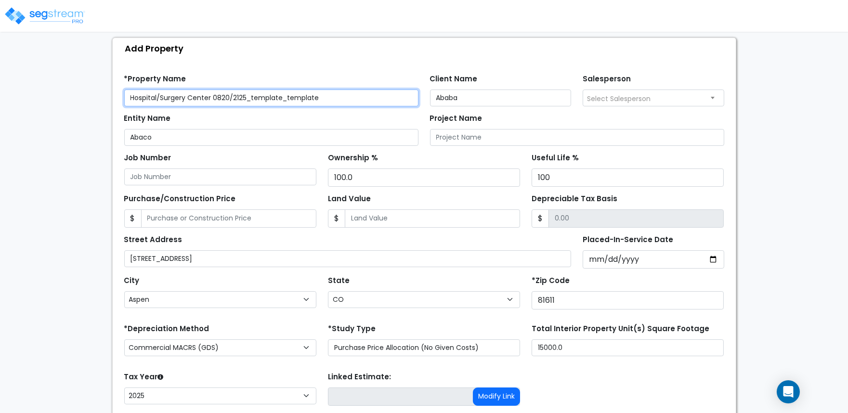
scroll to position [123, 0]
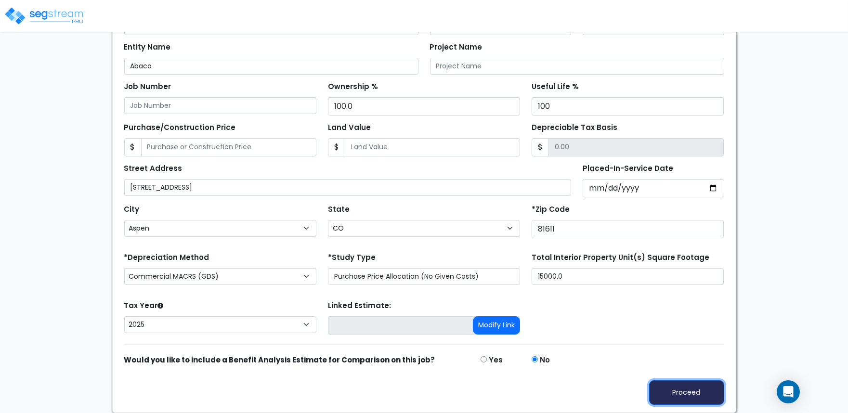
click at [673, 384] on button "Proceed" at bounding box center [686, 393] width 75 height 25
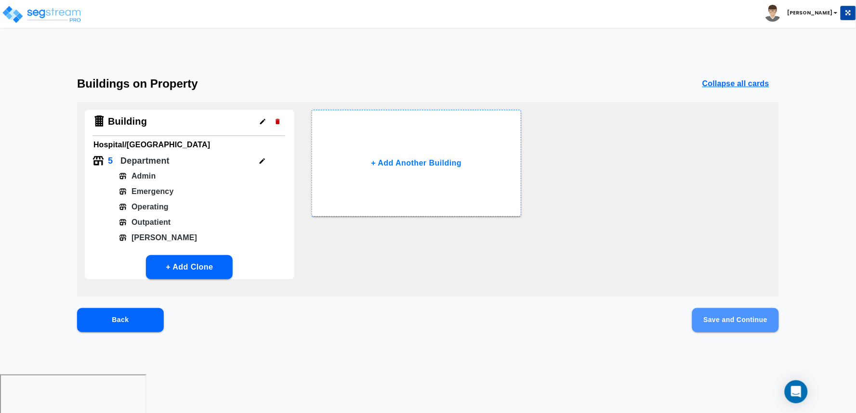
click at [751, 316] on button "Save and Continue" at bounding box center [735, 320] width 87 height 24
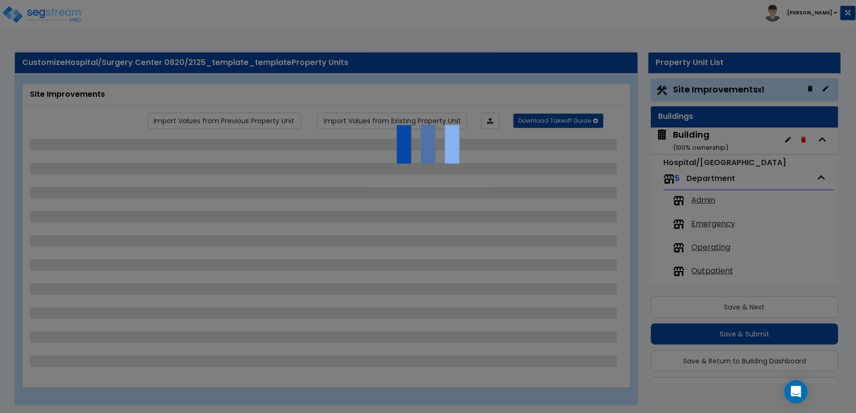
scroll to position [25, 0]
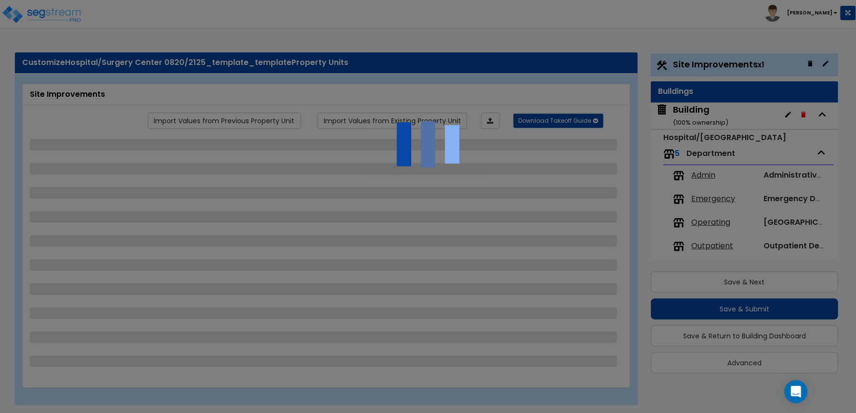
select select "2"
select select "1"
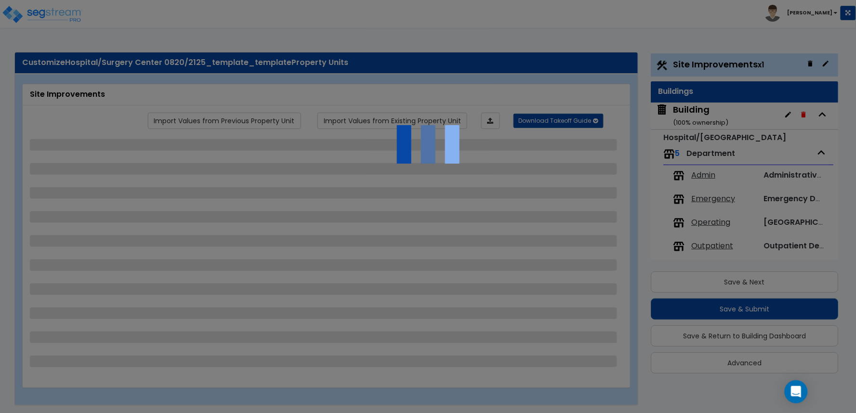
select select "2"
select select "1"
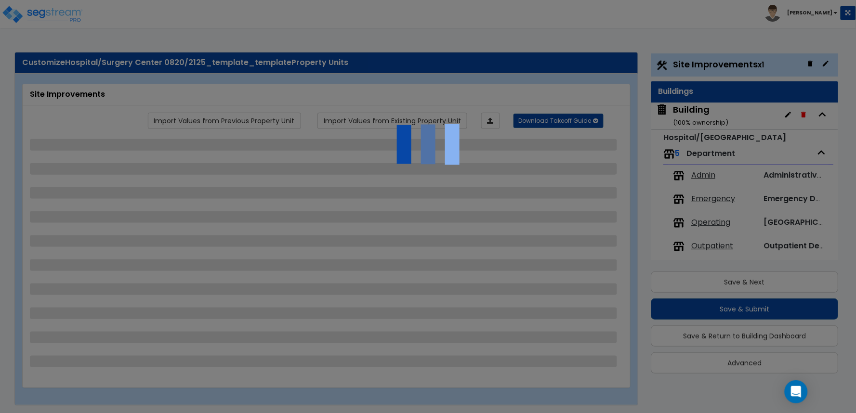
select select "2"
select select "1"
select select "2"
select select "1"
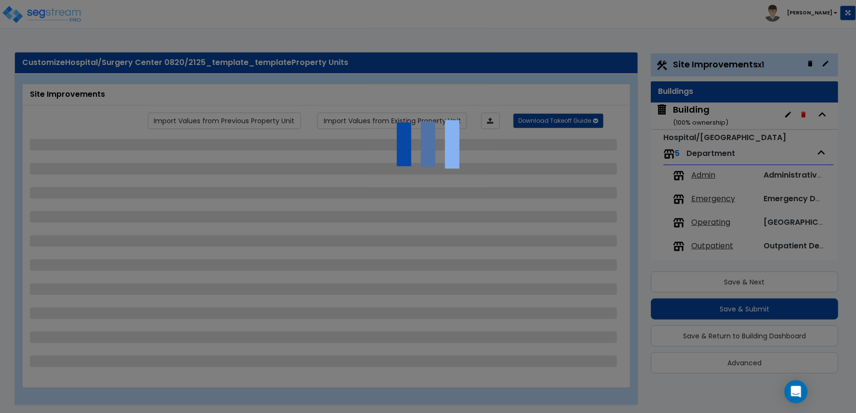
select select "2"
select select "1"
select select "2"
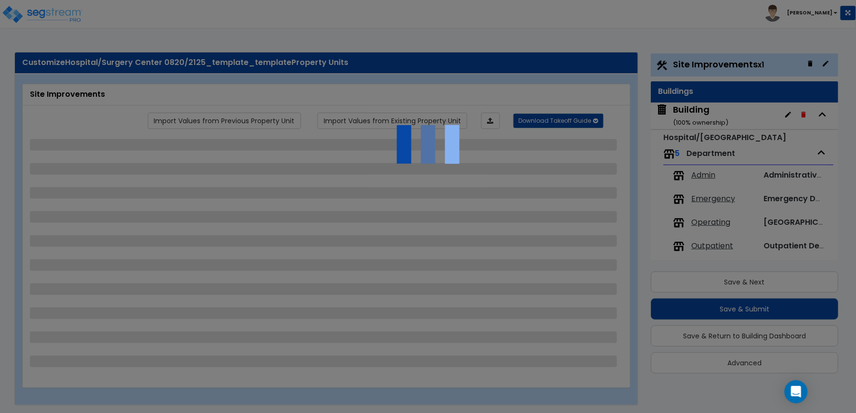
select select "6"
select select "11"
select select "2"
select select "3"
select select "1"
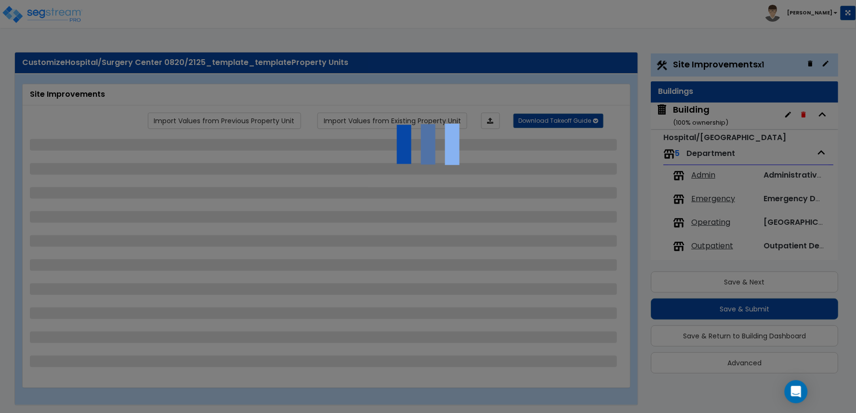
select select "2"
select select "3"
select select "2"
select select "1"
select select "2"
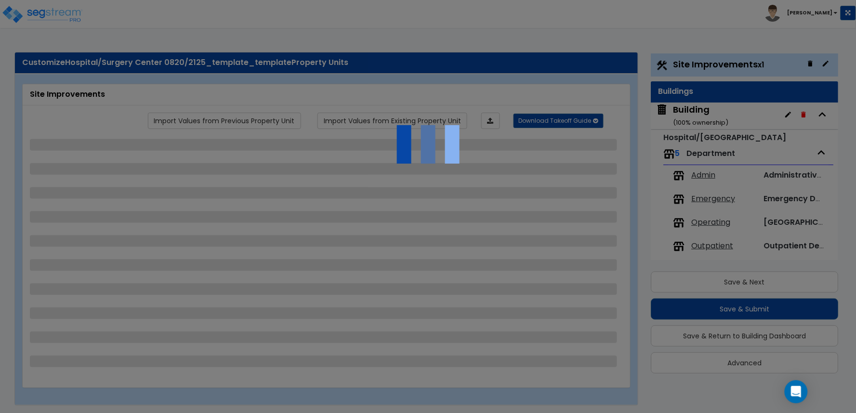
select select "2"
select select "7"
select select "2"
select select "3"
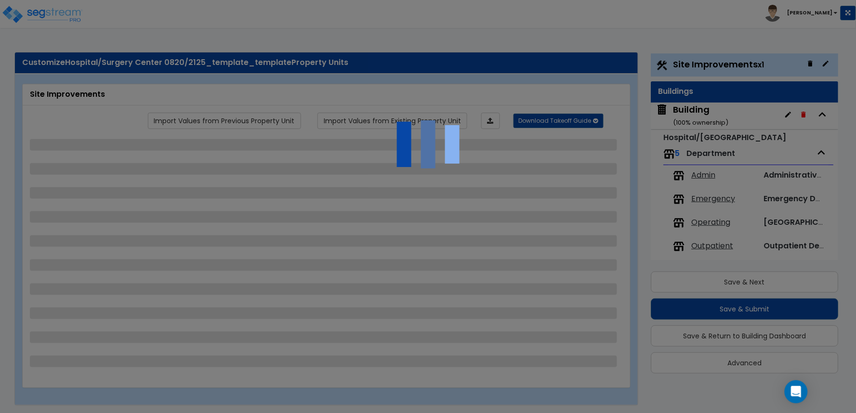
select select "1"
select select "20"
select select "2"
select select "5"
select select "4"
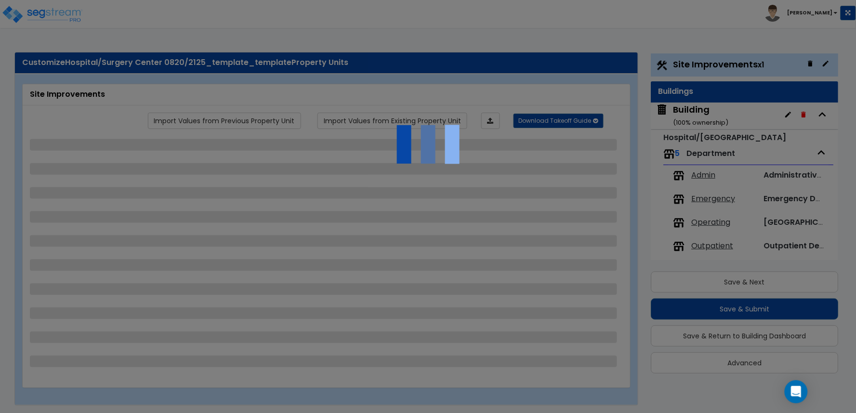
select select "1"
select select "4"
select select "1"
select select "2"
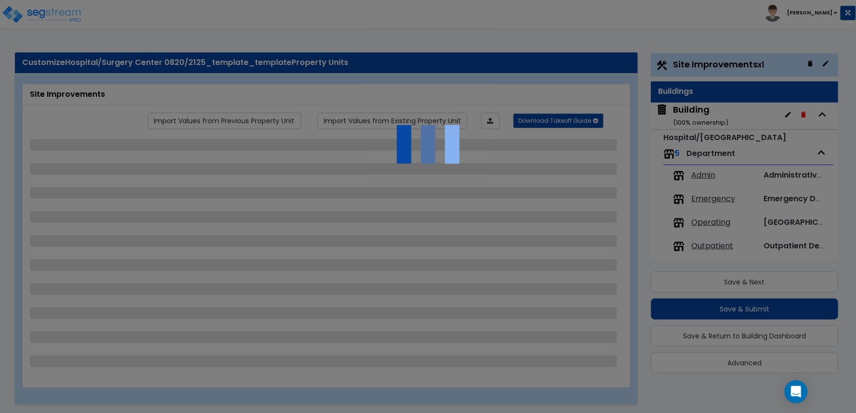
select select "4"
select select "2"
select select "1"
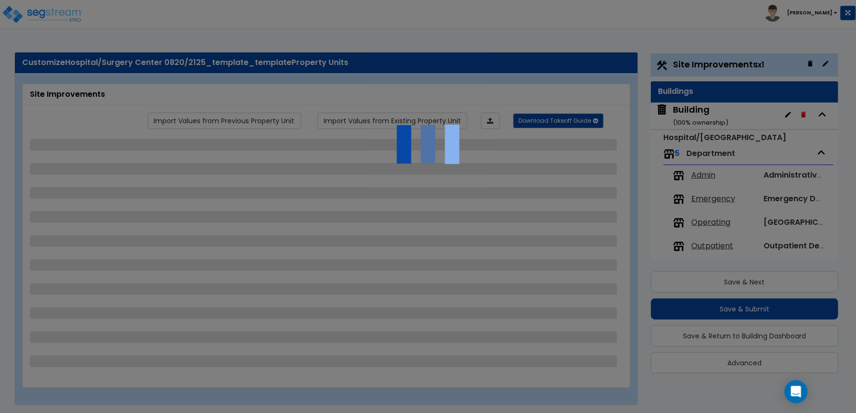
select select "1"
select select "2"
select select "1"
select select "2"
select select "1"
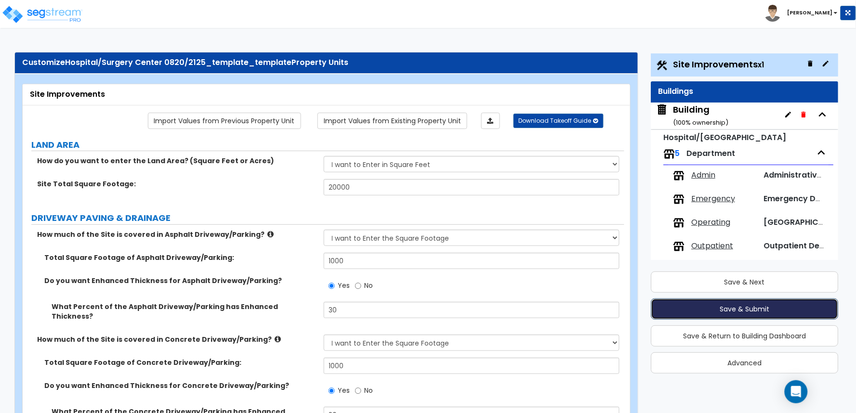
click at [730, 312] on button "Save & Submit" at bounding box center [744, 309] width 187 height 21
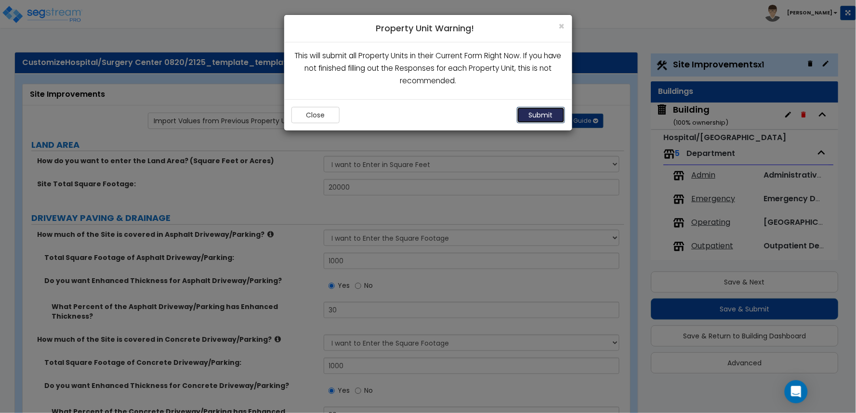
click at [537, 110] on button "Submit" at bounding box center [541, 115] width 48 height 16
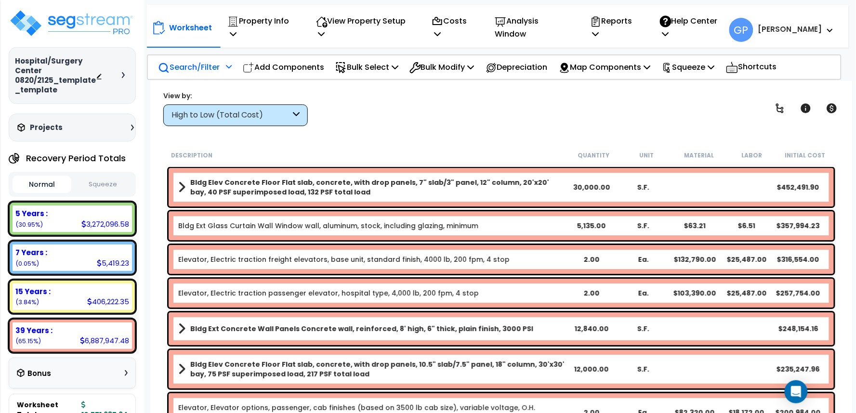
click at [201, 61] on p "Search/Filter" at bounding box center [189, 67] width 62 height 13
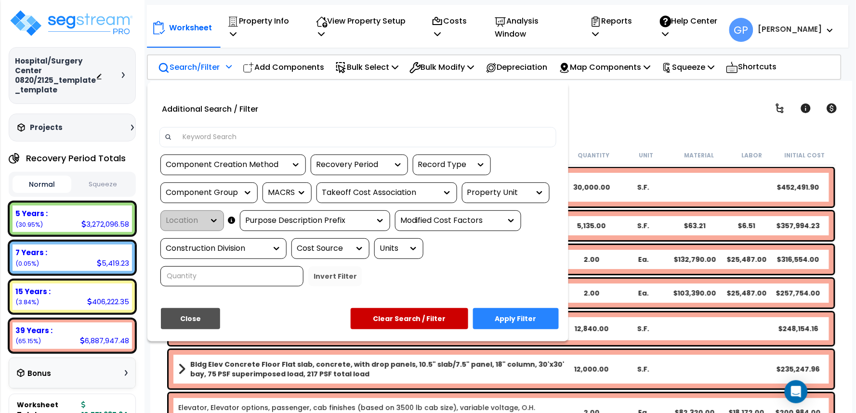
click at [236, 130] on input at bounding box center [364, 137] width 374 height 14
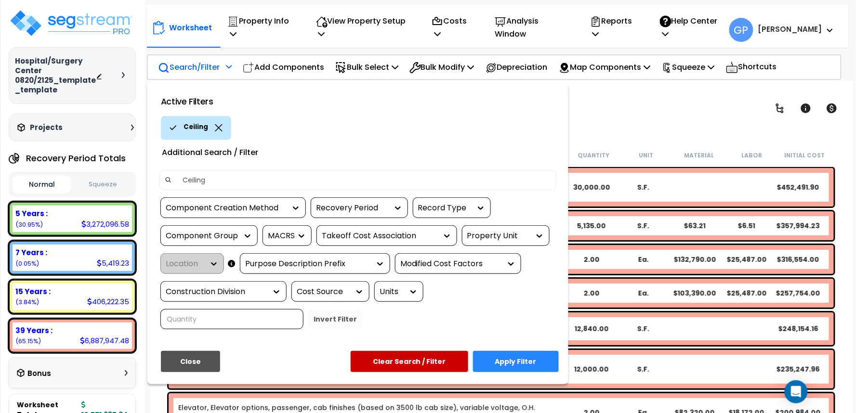
type input "Ceiling"
click at [521, 351] on button "Apply Filter" at bounding box center [516, 361] width 86 height 21
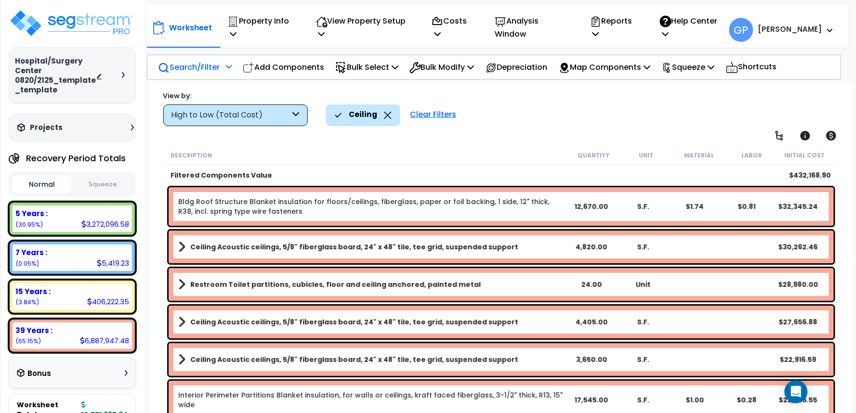
click at [204, 63] on p "Search/Filter" at bounding box center [189, 67] width 62 height 13
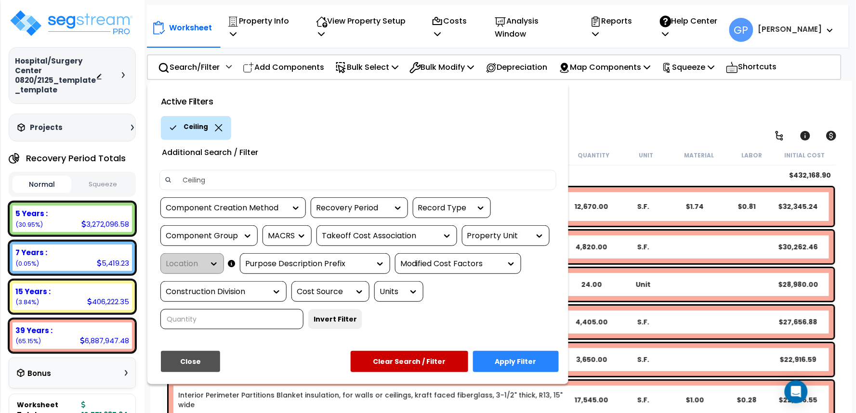
click at [523, 231] on div "Property Unit" at bounding box center [498, 236] width 63 height 11
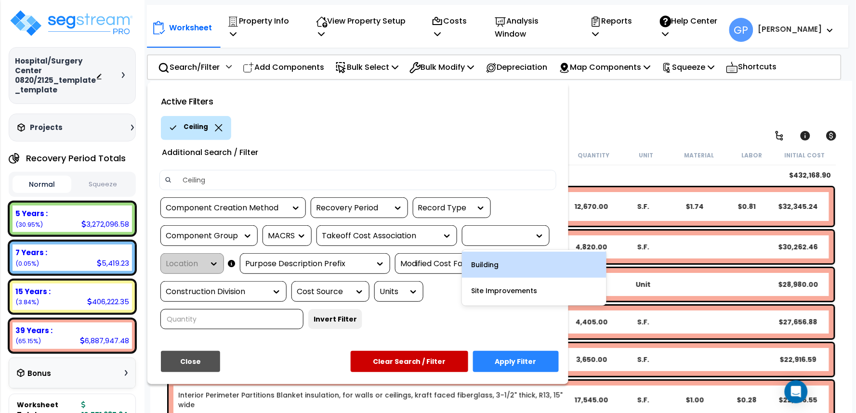
click at [500, 259] on div "Building" at bounding box center [534, 265] width 145 height 26
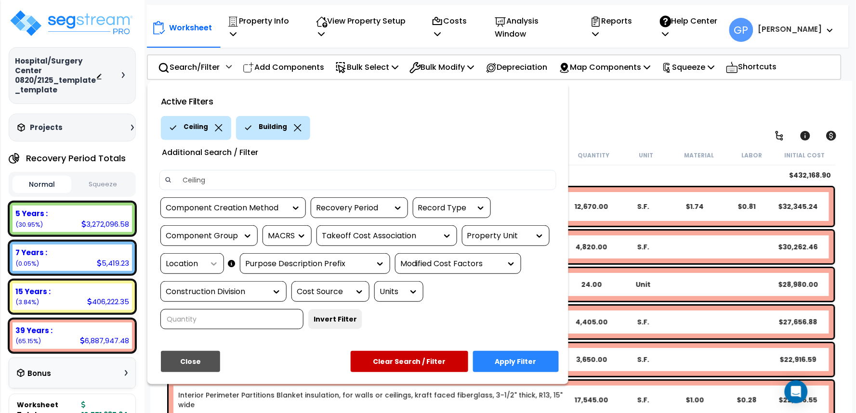
click at [213, 263] on icon at bounding box center [214, 264] width 6 height 3
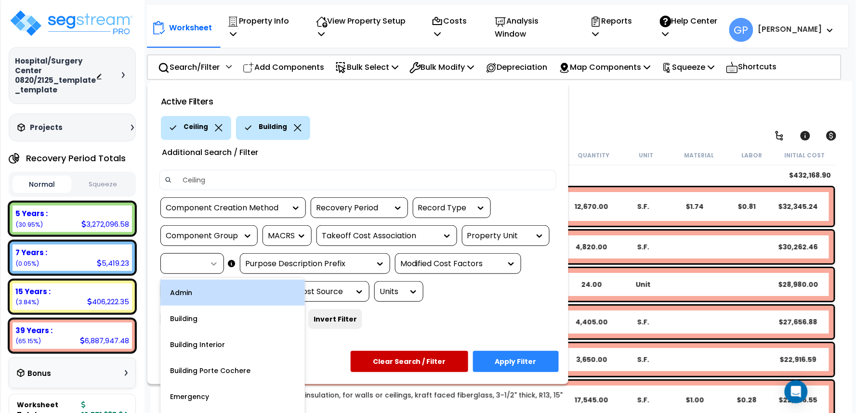
scroll to position [6, 0]
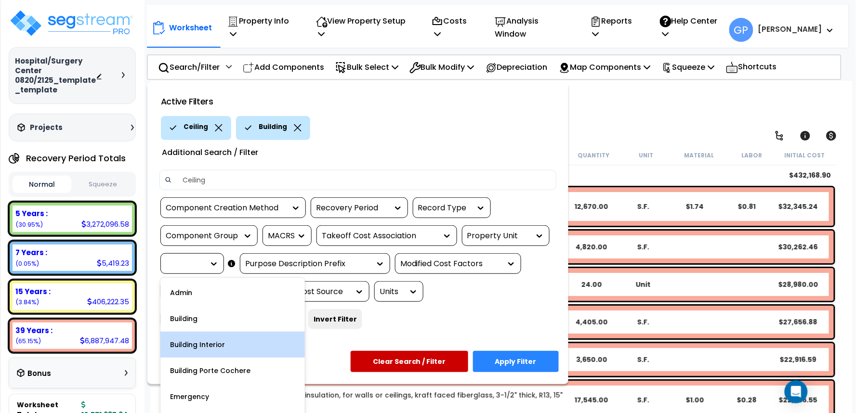
click at [204, 335] on div "Building Interior" at bounding box center [232, 345] width 145 height 26
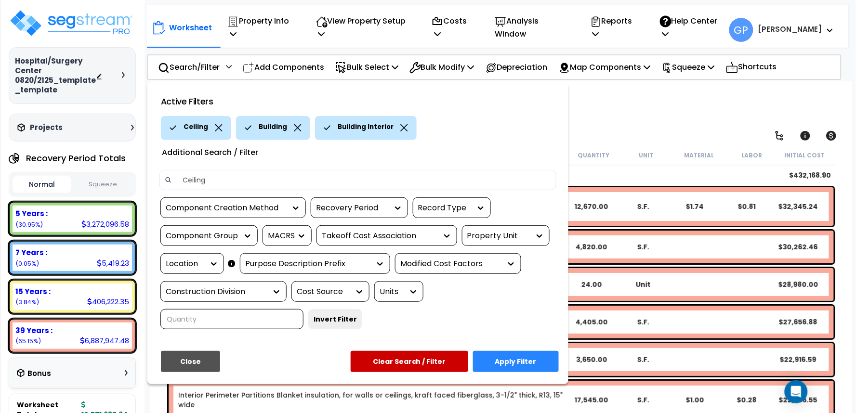
click at [522, 355] on button "Apply Filter" at bounding box center [516, 361] width 86 height 21
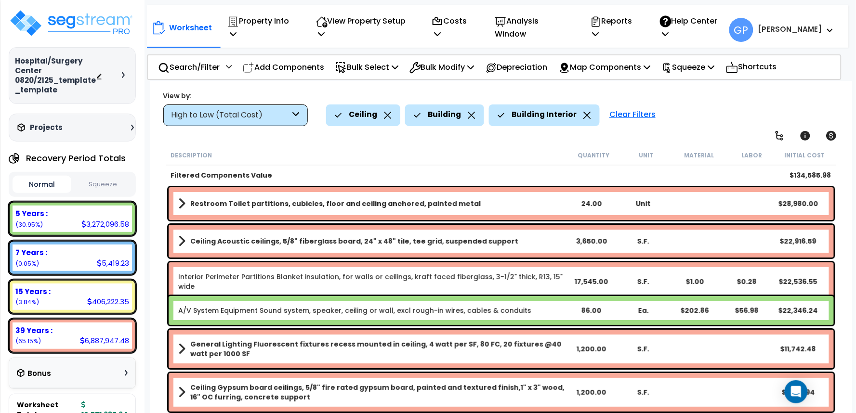
click at [264, 116] on div "High to Low (Total Cost)" at bounding box center [230, 115] width 119 height 11
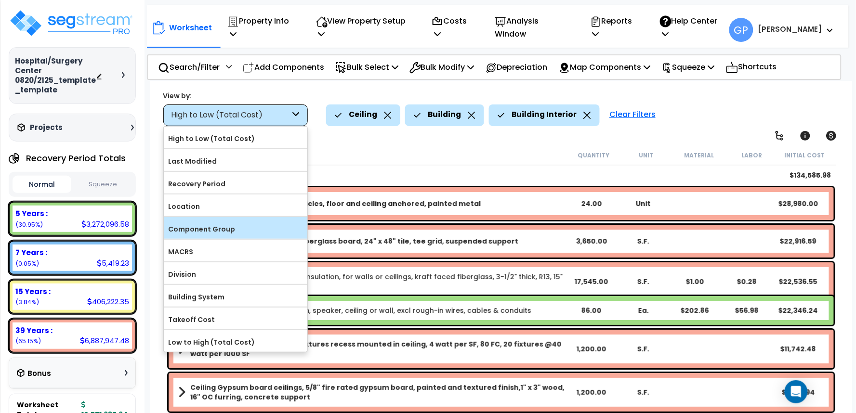
click at [229, 224] on label "Component Group" at bounding box center [236, 229] width 144 height 14
click at [0, 0] on input "Component Group" at bounding box center [0, 0] width 0 height 0
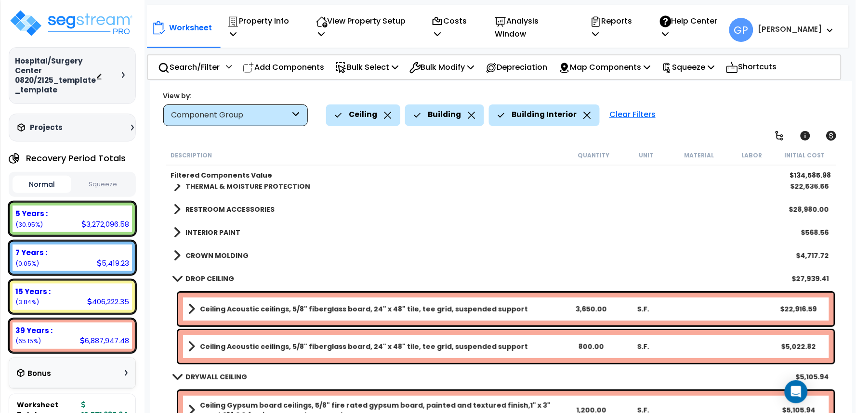
scroll to position [0, 0]
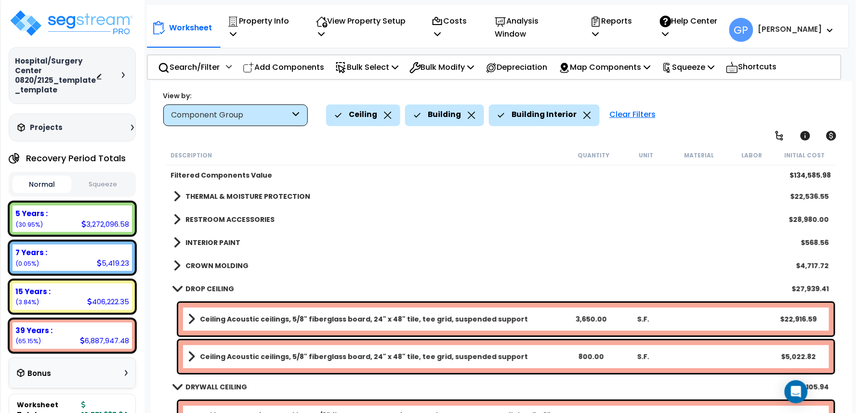
click at [230, 241] on b "INTERIOR PAINT" at bounding box center [212, 243] width 55 height 10
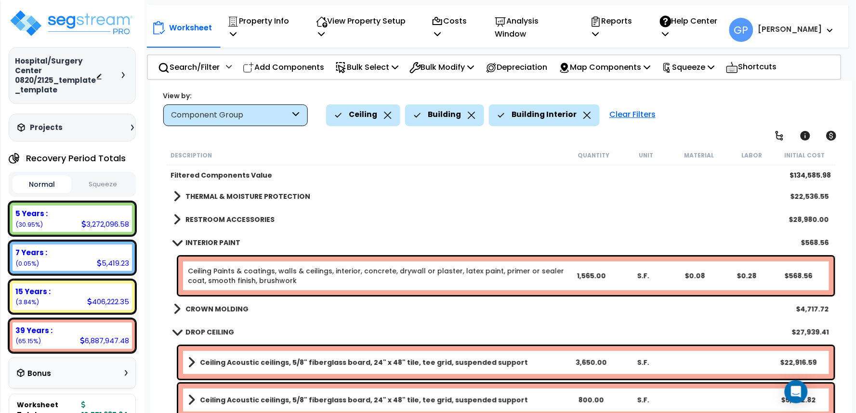
click at [138, 410] on div "Hospital/Surgery Center 0820/2125_template_template Depreciable Tax Basis : $0.…" at bounding box center [72, 206] width 145 height 413
click at [395, 22] on p "View Property Setup" at bounding box center [363, 27] width 95 height 26
click at [383, 66] on link "View Questionnaire" at bounding box center [358, 75] width 95 height 19
click at [120, 73] on div at bounding box center [113, 76] width 34 height 10
click at [122, 73] on icon at bounding box center [123, 75] width 3 height 6
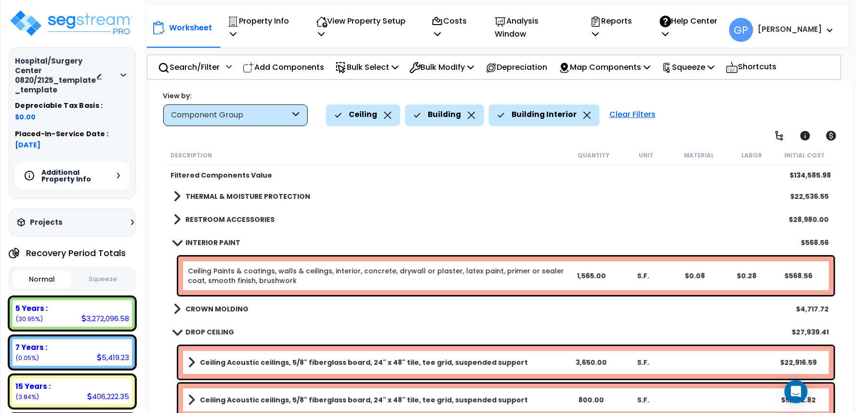
click at [117, 176] on div "Additional Property Info" at bounding box center [72, 176] width 115 height 28
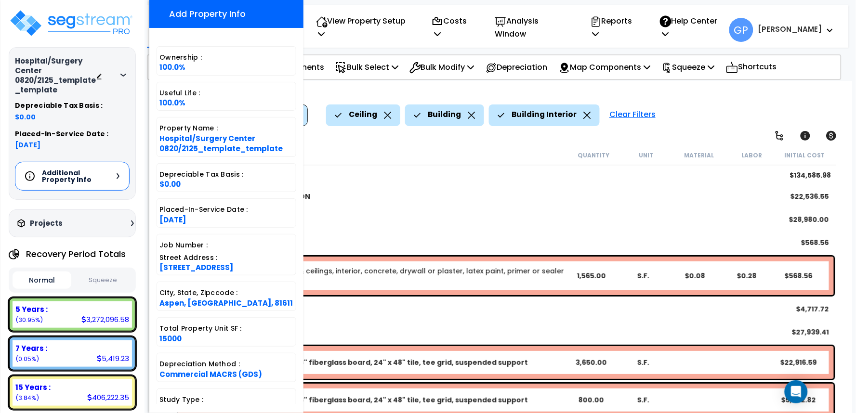
click at [119, 176] on icon at bounding box center [118, 176] width 3 height 6
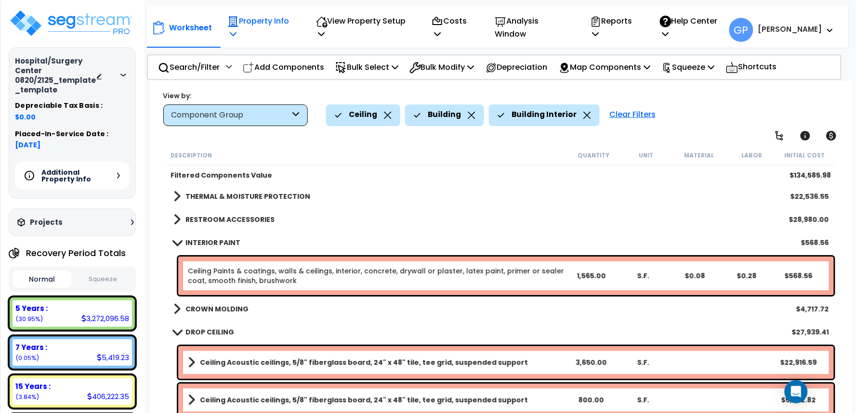
click at [269, 25] on p "Property Info" at bounding box center [261, 27] width 68 height 26
click at [269, 24] on p "Property Info" at bounding box center [261, 27] width 68 height 26
click at [101, 73] on icon at bounding box center [99, 76] width 7 height 7
click at [115, 174] on div "Additional Property Info" at bounding box center [72, 176] width 115 height 28
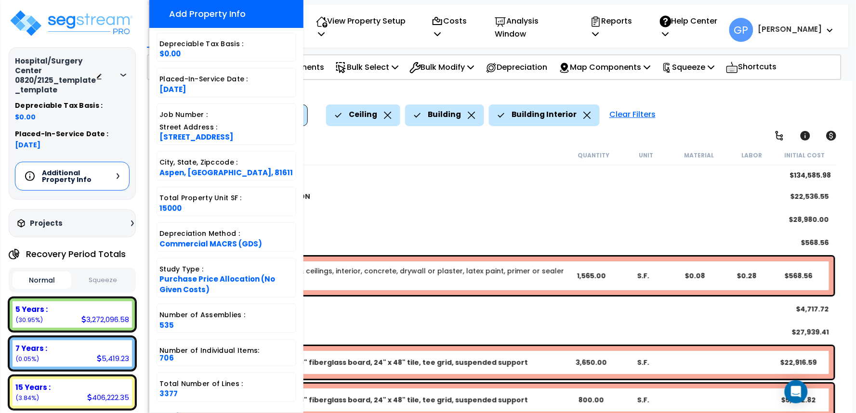
scroll to position [136, 0]
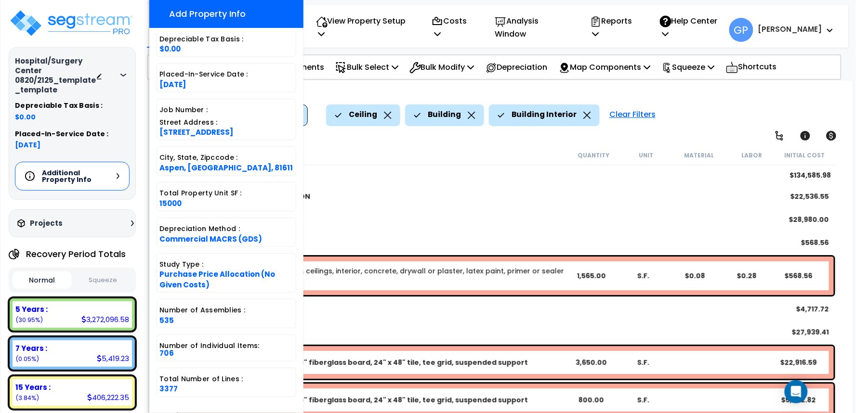
click at [123, 225] on div "Projects" at bounding box center [77, 224] width 124 height 10
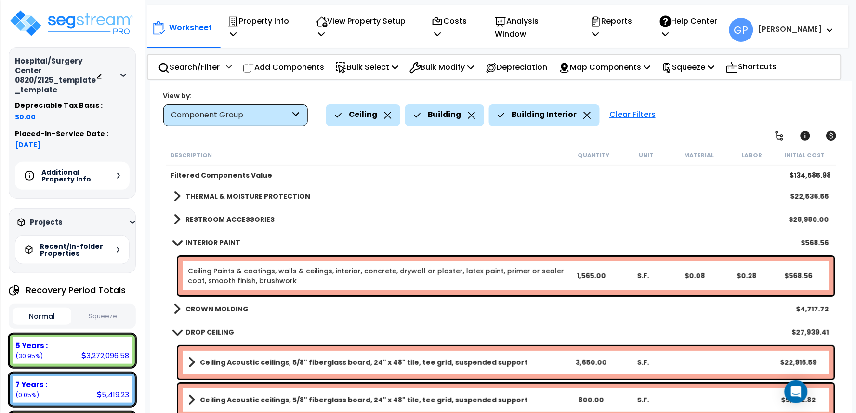
click at [126, 222] on div "Projects" at bounding box center [77, 223] width 124 height 10
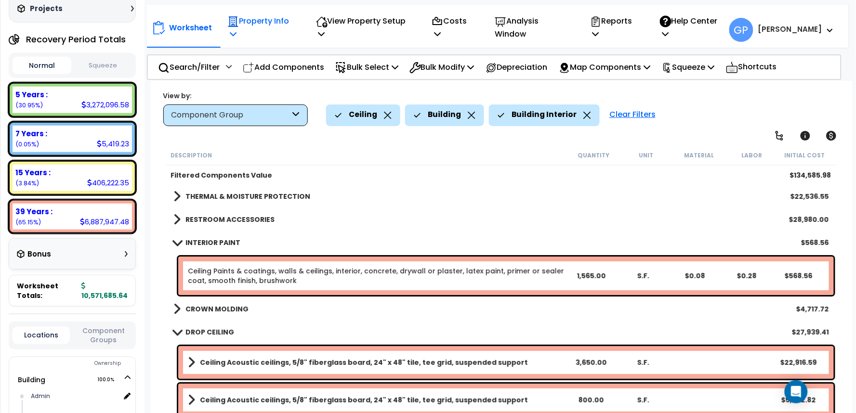
scroll to position [0, 0]
click at [287, 19] on p "Property Info" at bounding box center [261, 27] width 68 height 26
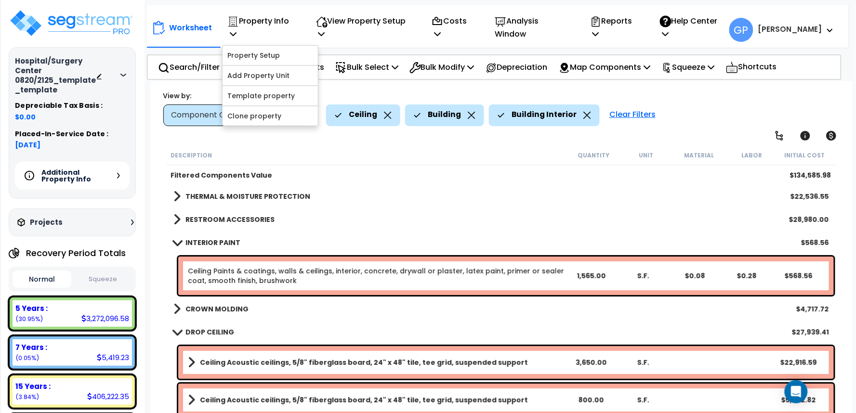
click at [150, 211] on div "Worksheet Property Info Property Setup Add Property Unit Template property Clon…" at bounding box center [501, 287] width 702 height 413
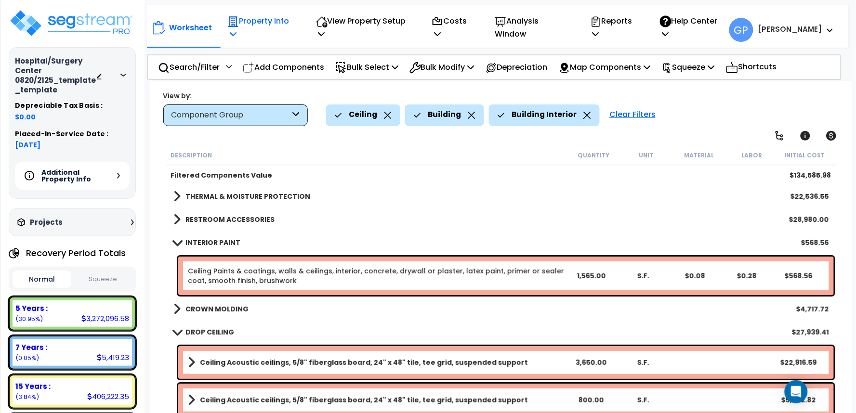
click at [275, 25] on p "Property Info" at bounding box center [261, 27] width 68 height 26
click at [281, 25] on p "Property Info" at bounding box center [261, 27] width 68 height 26
click at [569, 22] on p "Analysis Window" at bounding box center [532, 27] width 74 height 26
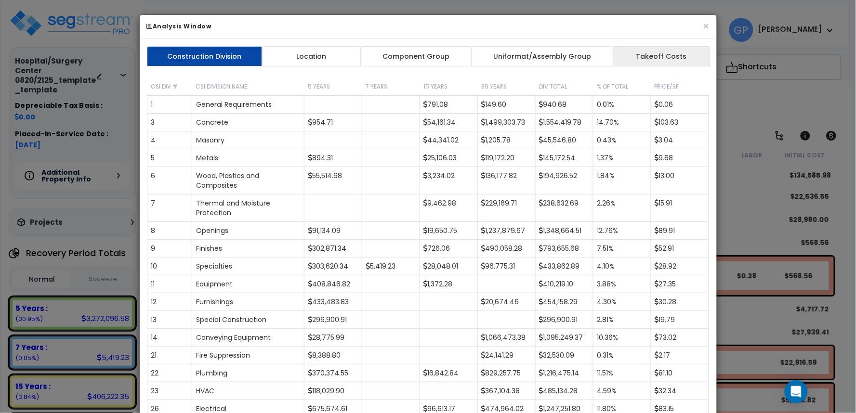
click at [651, 61] on link "Takeoff Costs" at bounding box center [661, 56] width 97 height 20
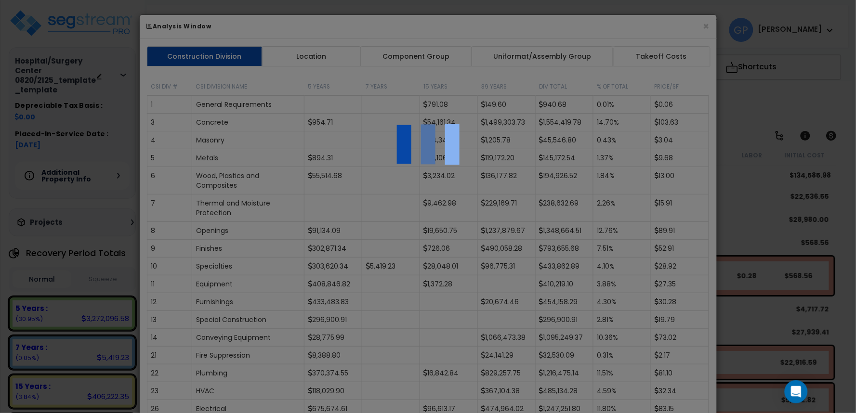
click at [705, 24] on div at bounding box center [428, 206] width 856 height 413
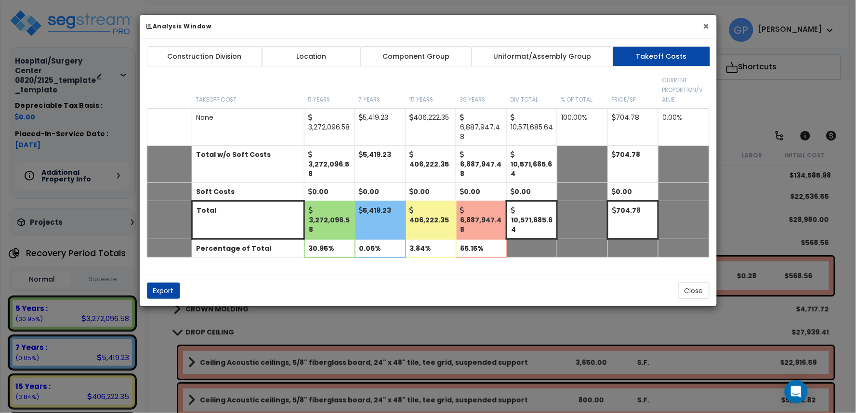
click at [708, 25] on button "×" at bounding box center [706, 26] width 6 height 10
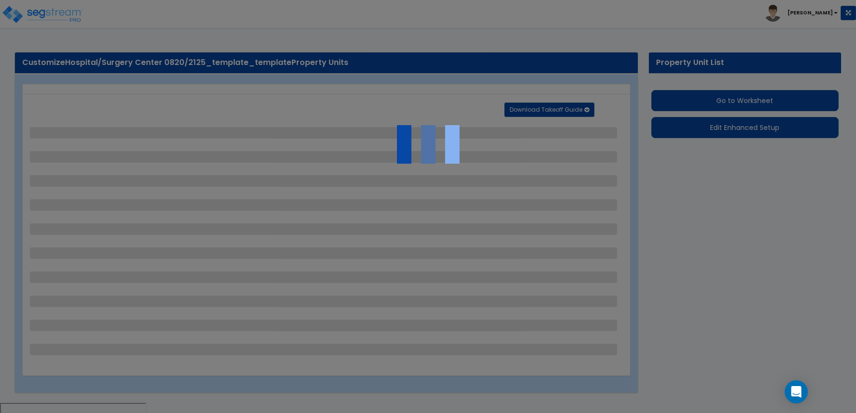
select select "2"
select select "1"
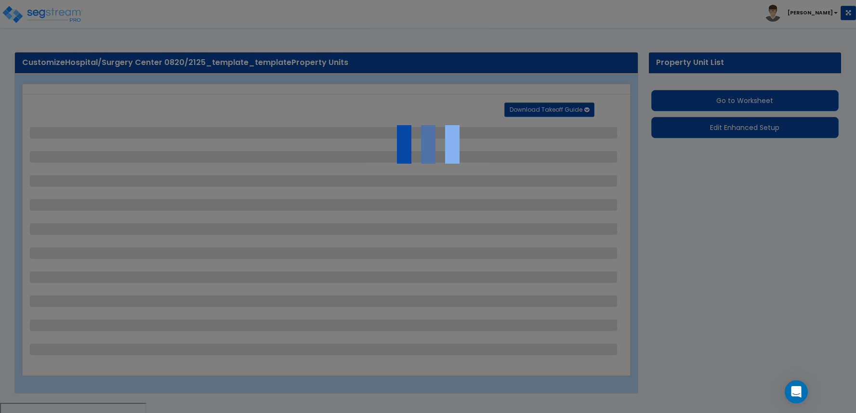
select select "2"
select select "1"
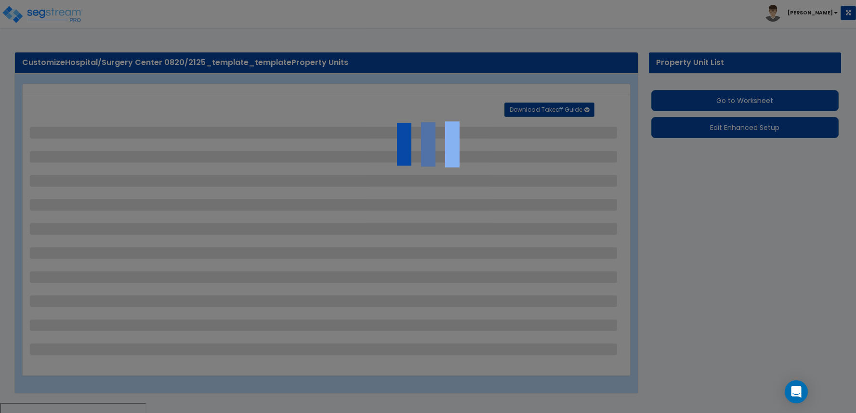
select select "2"
select select "1"
select select "2"
select select "1"
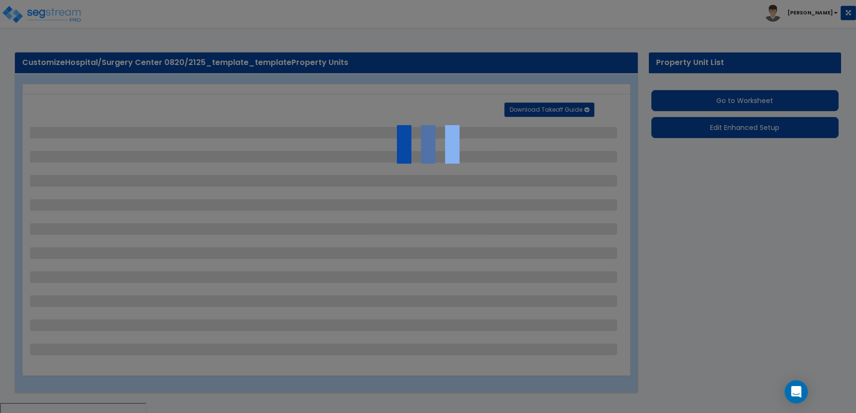
select select "2"
select select "1"
select select "2"
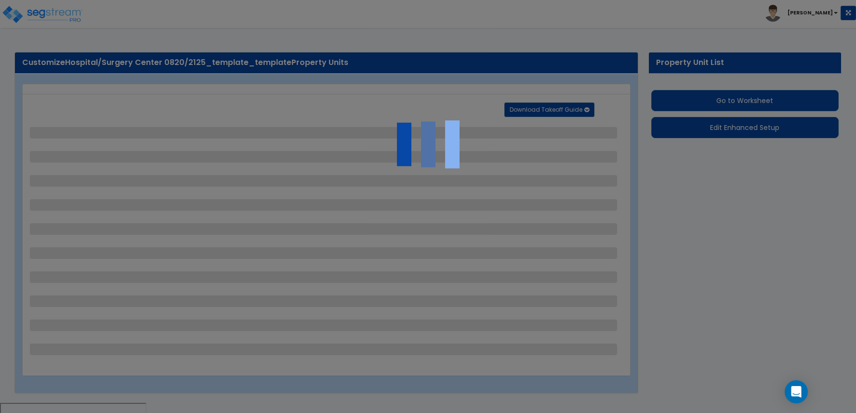
select select "6"
select select "11"
select select "2"
select select "3"
select select "1"
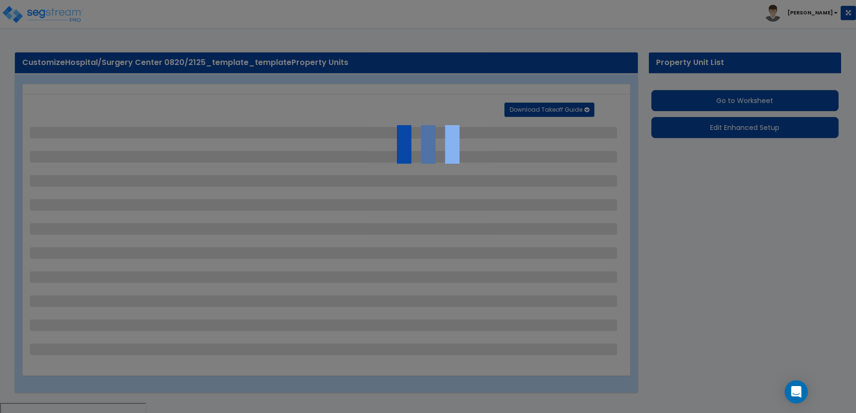
select select "2"
select select "3"
select select "2"
select select "1"
select select "2"
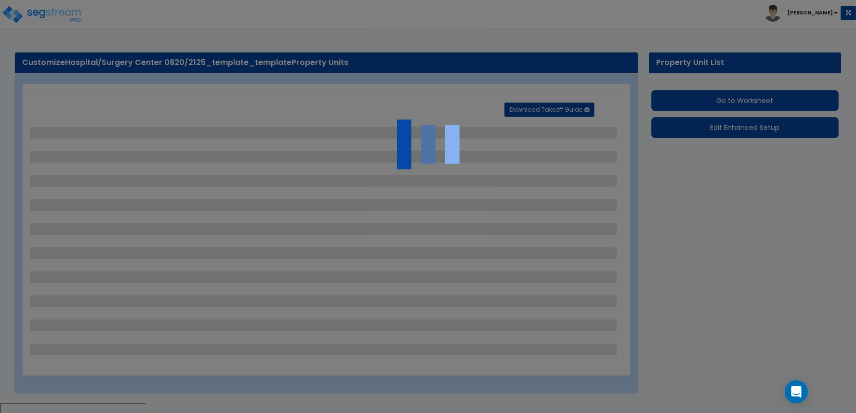
select select "2"
select select "7"
select select "2"
select select "3"
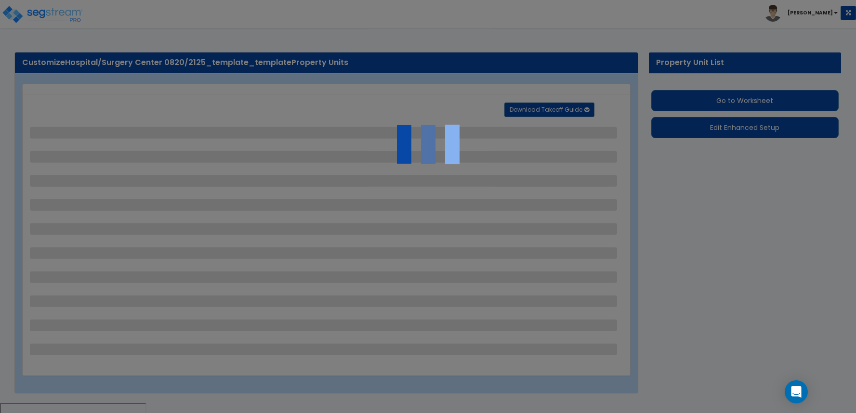
select select "1"
select select "20"
select select "2"
select select "5"
select select "4"
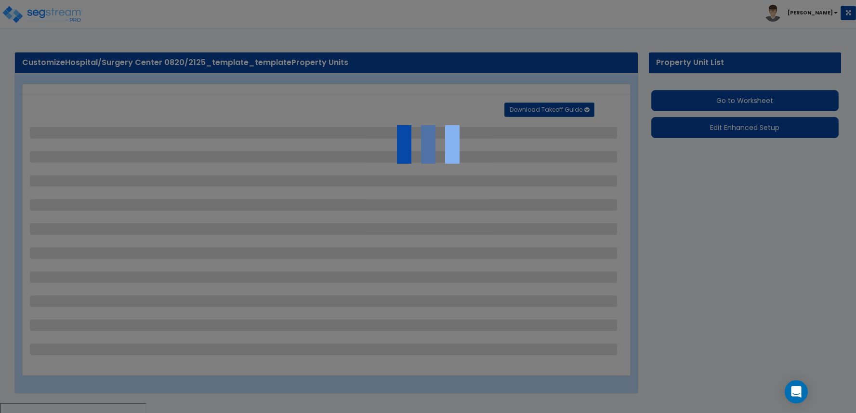
select select "1"
select select "4"
select select "1"
select select "2"
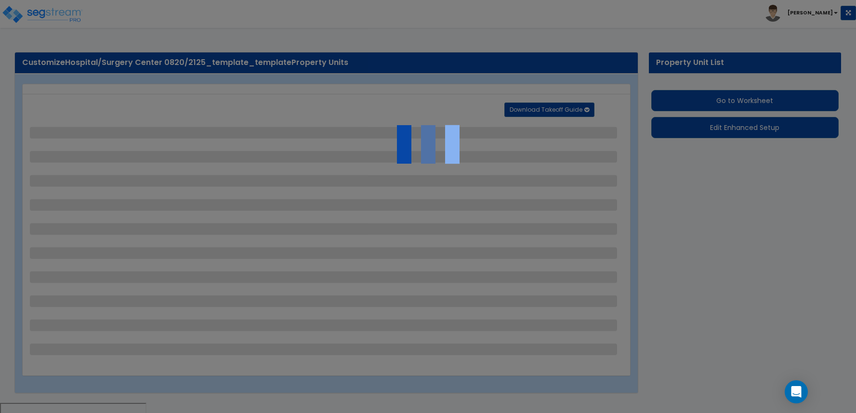
select select "4"
select select "2"
select select "1"
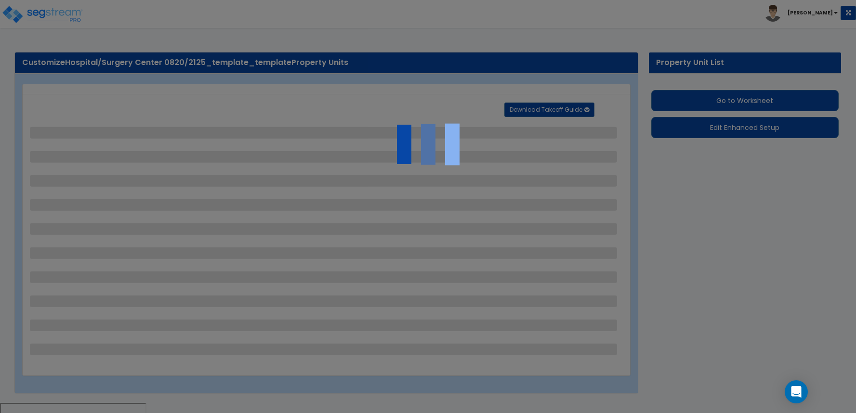
select select "1"
select select "2"
select select "1"
select select "2"
select select "1"
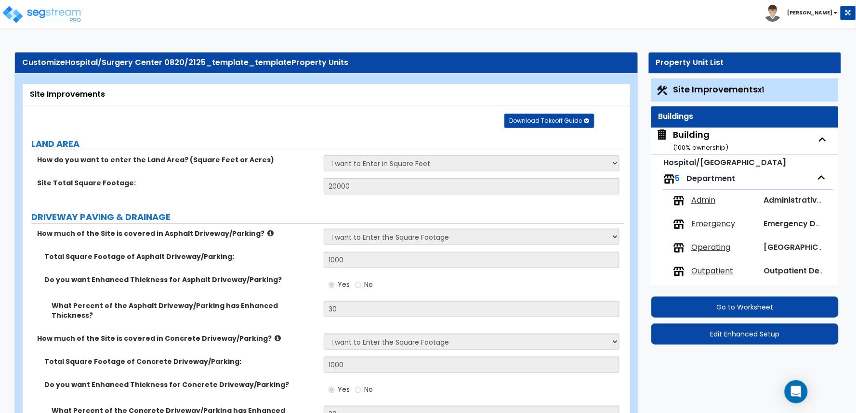
click at [394, 141] on label "LAND AREA" at bounding box center [327, 144] width 593 height 13
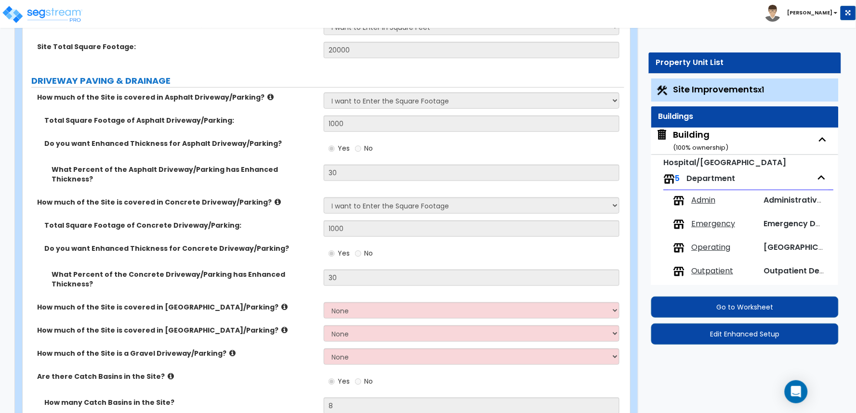
scroll to position [214, 0]
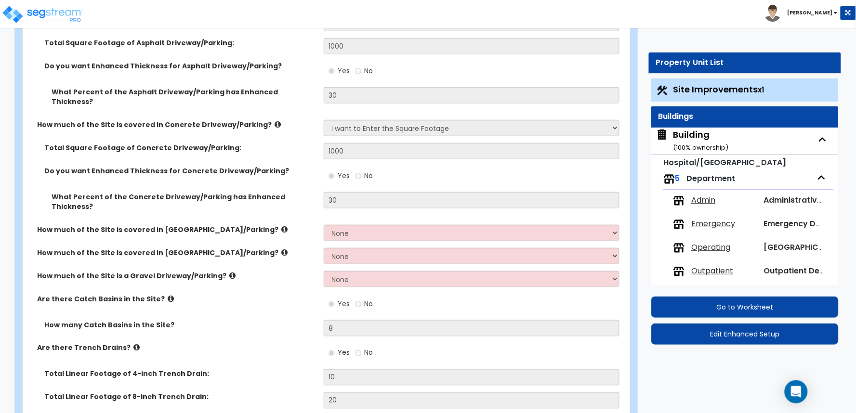
click at [694, 138] on div "Building ( 100 % ownership)" at bounding box center [700, 141] width 55 height 25
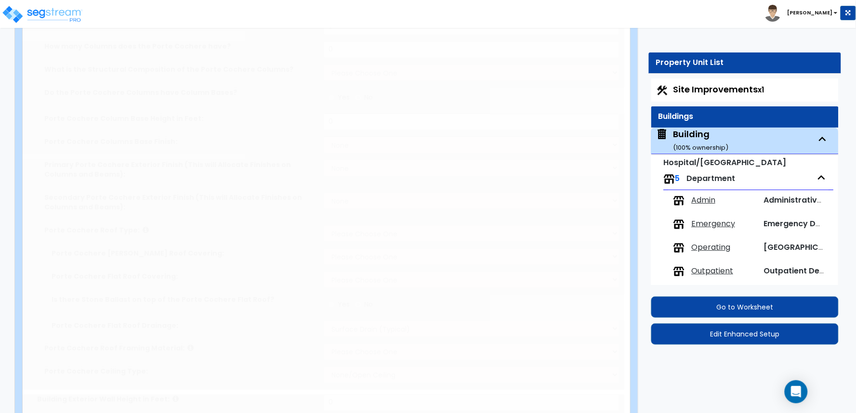
radio input "true"
type input "10"
type input "2"
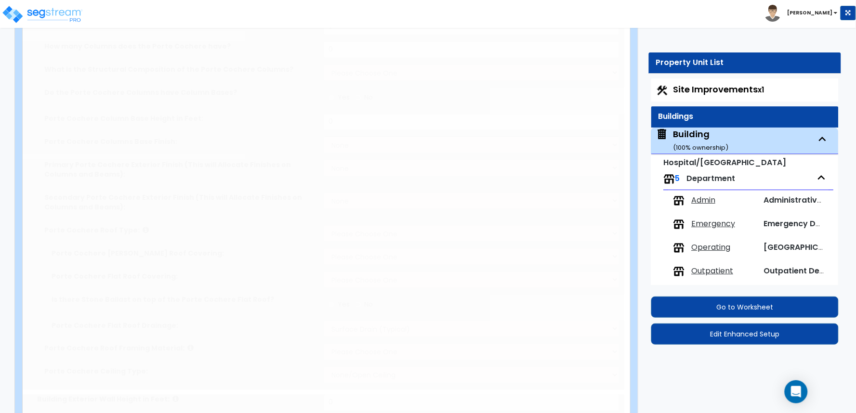
select select "2"
radio input "true"
type input "2"
select select "5"
select select "2"
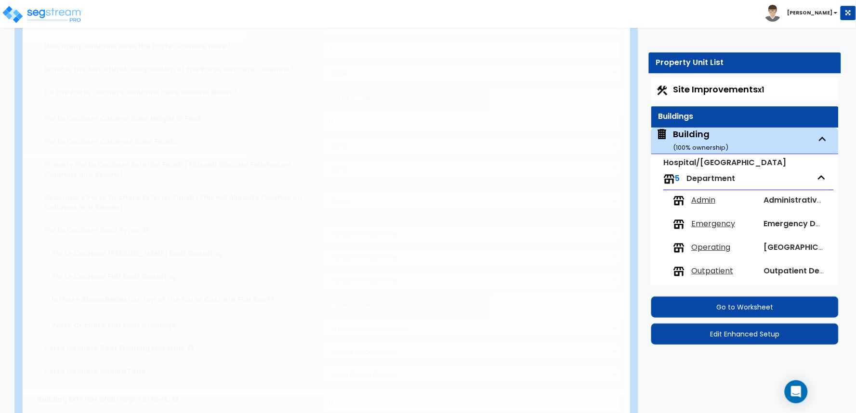
select select "5"
select select "1"
select select "4"
select select "2"
type input "60"
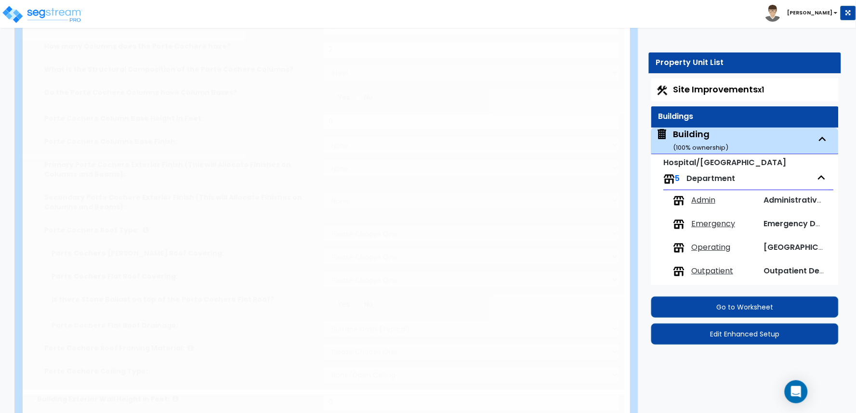
type input "150"
type input "3"
type input "15000"
radio input "true"
type input "12000"
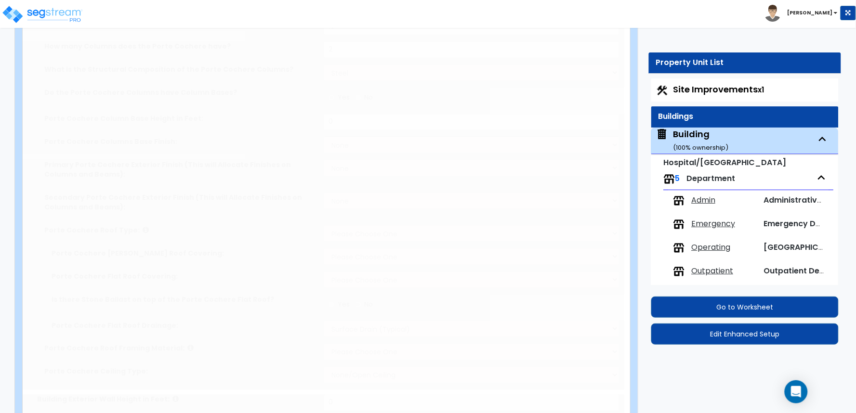
type input "15"
type input "1"
radio input "true"
select select "1"
type input "1"
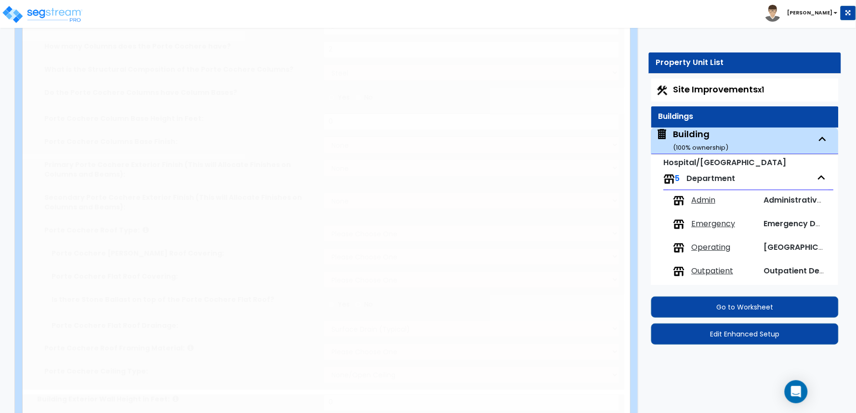
select select "2"
type input "50"
radio input "true"
select select "1"
type input "50"
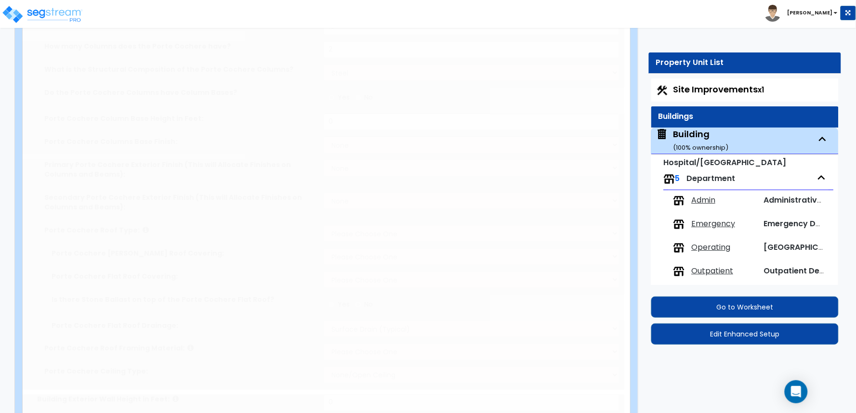
radio input "true"
select select "2"
select select "1"
type input "8"
select select "3"
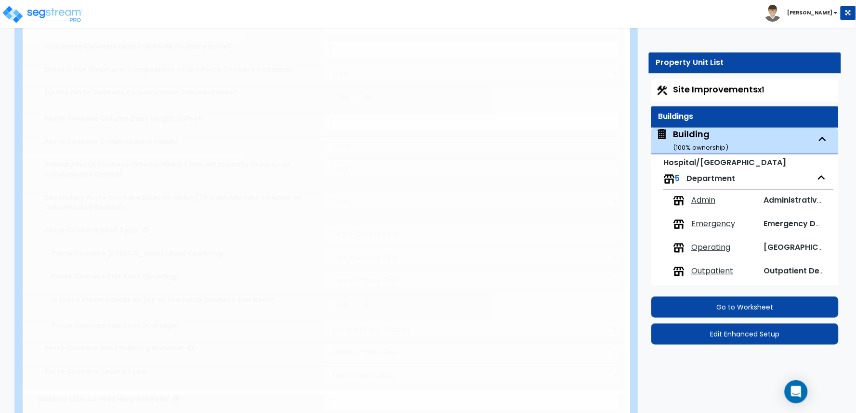
select select "3"
select select "2"
select select "13"
type input "20"
select select "8"
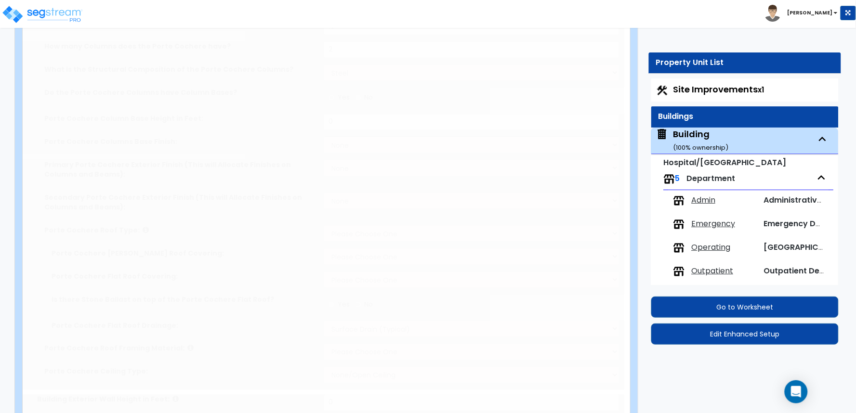
type input "50"
select select "7"
select select "3"
select select "1"
select select "4"
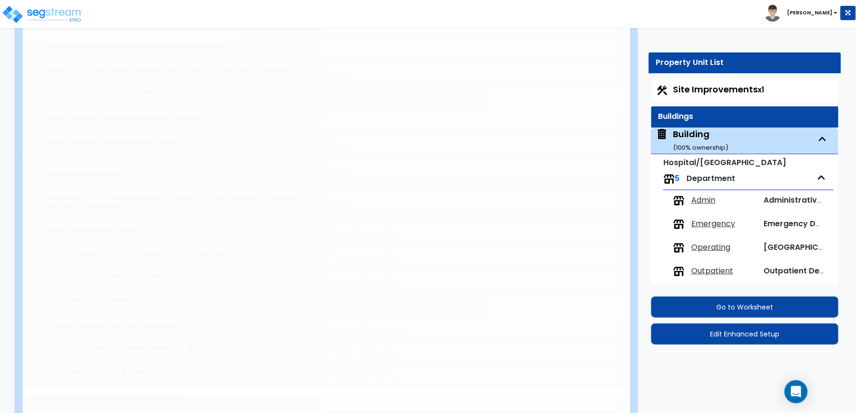
select select "1"
select select "2"
radio input "true"
select select "3"
type input "10"
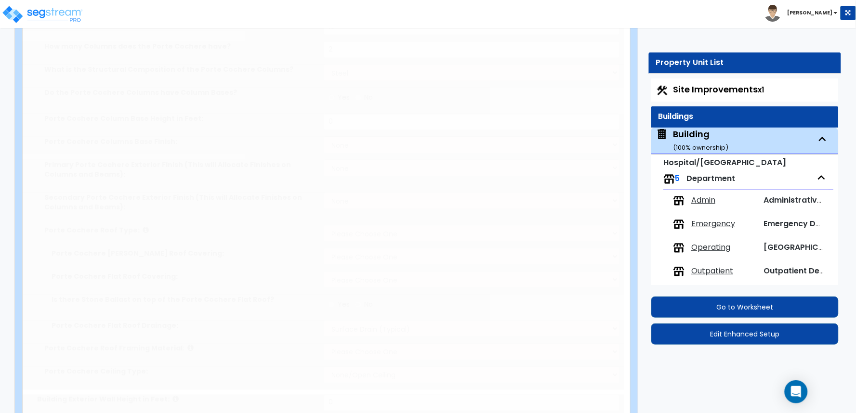
radio input "true"
select select "1"
type input "150"
radio input "true"
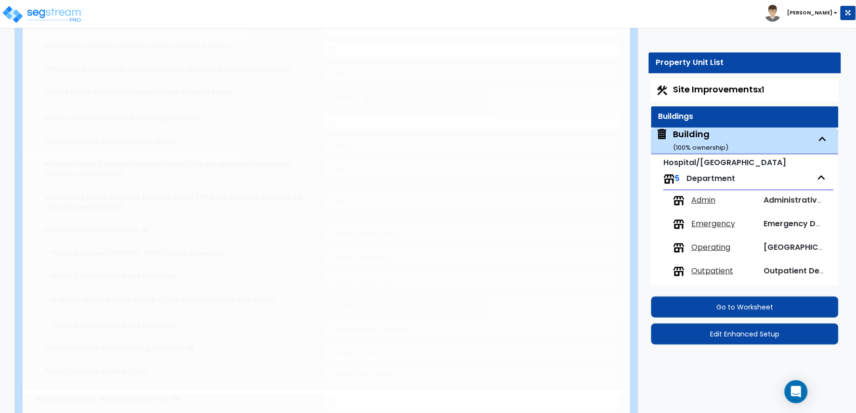
type input "300"
radio input "true"
type input "8"
type input "10"
type input "6"
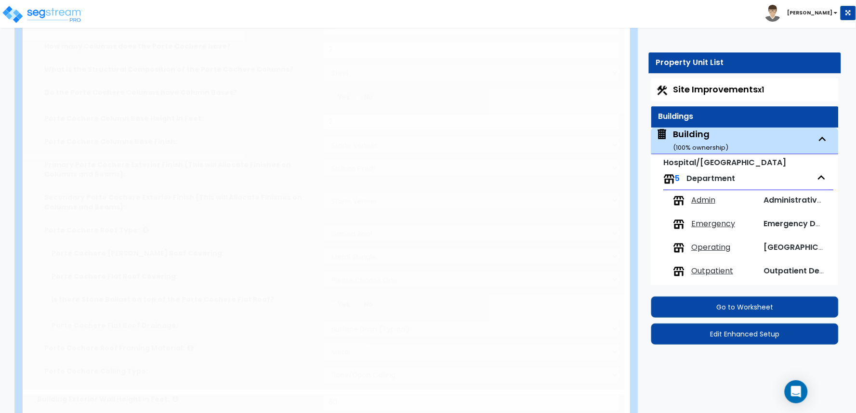
radio input "true"
type input "4"
radio input "true"
type input "6"
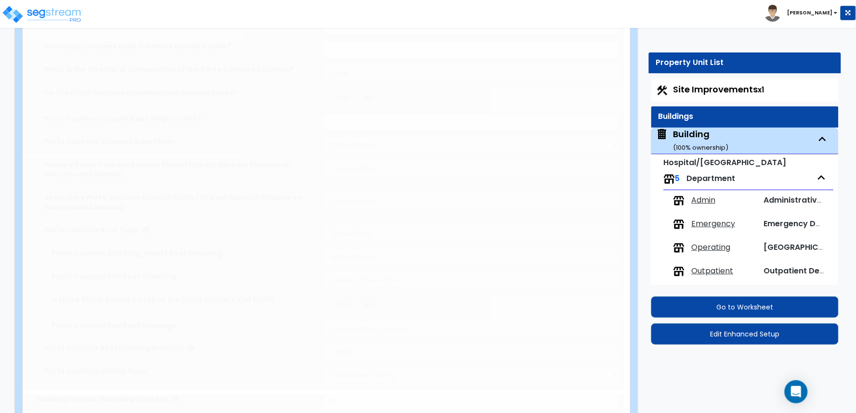
radio input "true"
select select "3"
type input "180"
radio input "true"
select select "2"
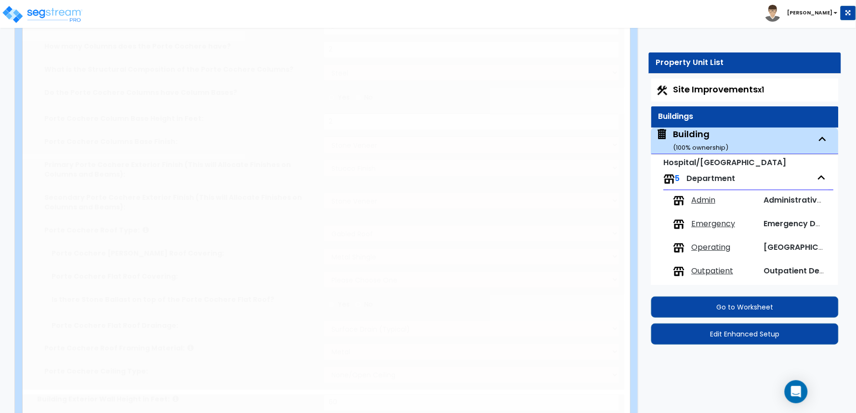
select select "3"
type input "2"
select select "2"
type input "2"
select select "2"
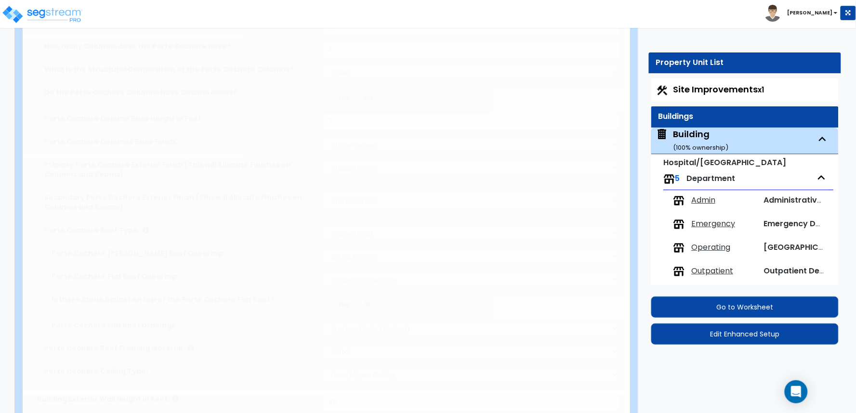
type input "10"
select select "4"
select select "1"
type input "25"
select select "2"
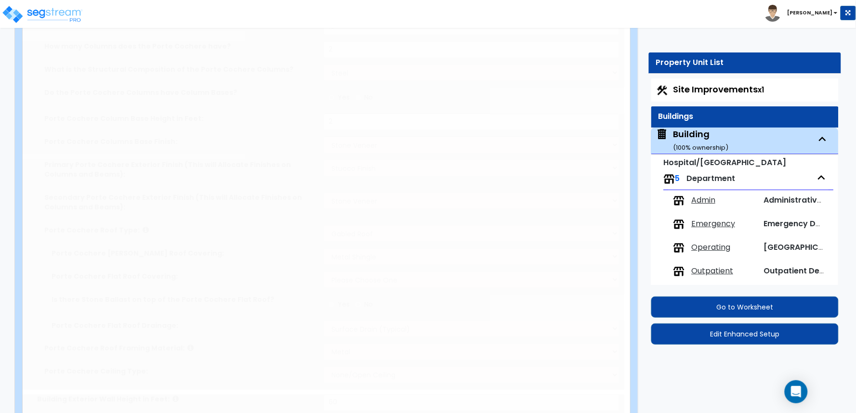
type input "25"
select select "3"
type input "25"
select select "5"
radio input "true"
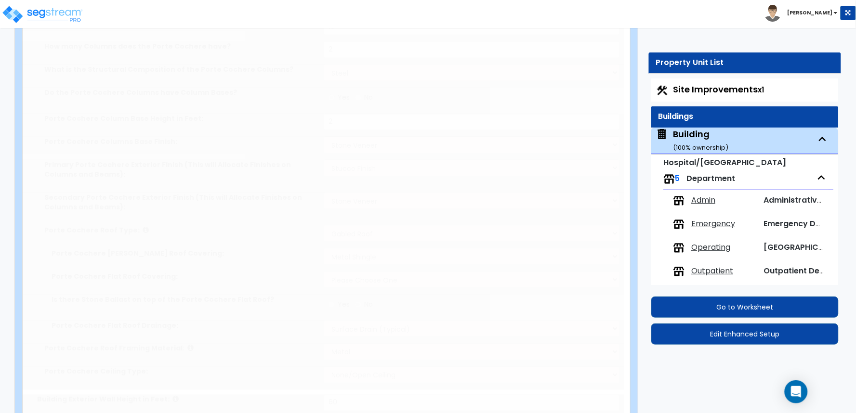
type input "10"
radio input "true"
type input "300"
select select "2"
type input "9"
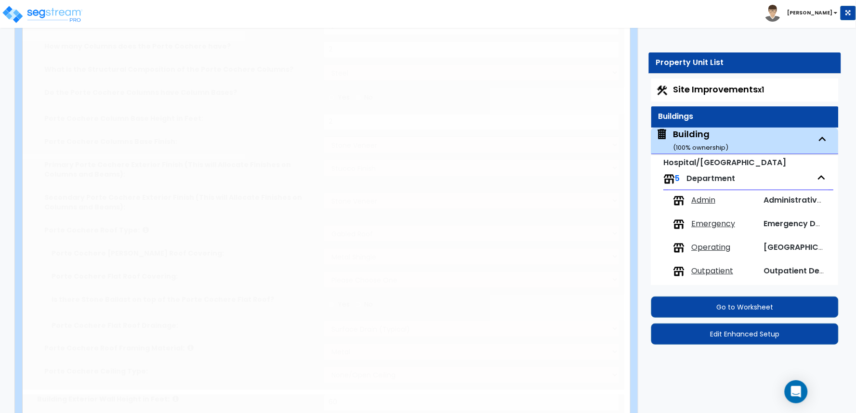
type input "6"
type input "12"
radio input "true"
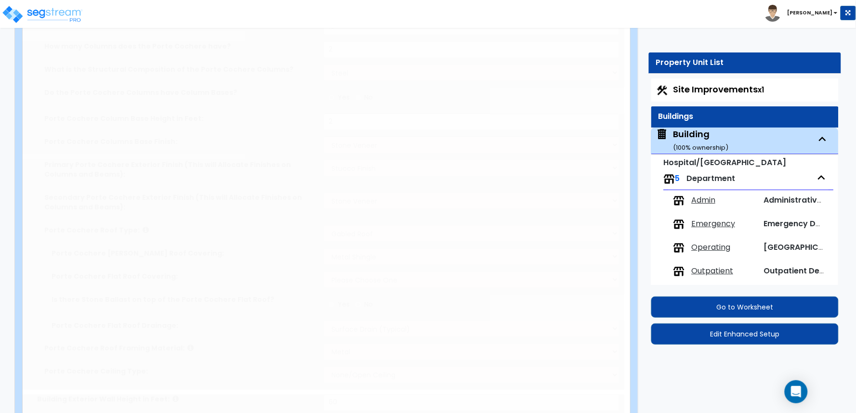
type input "800"
select select "5"
select select "1"
type input "12"
type input "15"
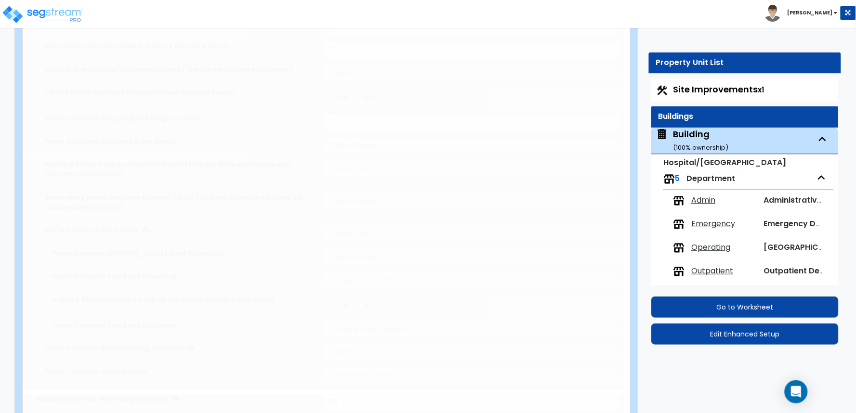
type input "9"
radio input "true"
select select "3"
type input "9"
radio input "true"
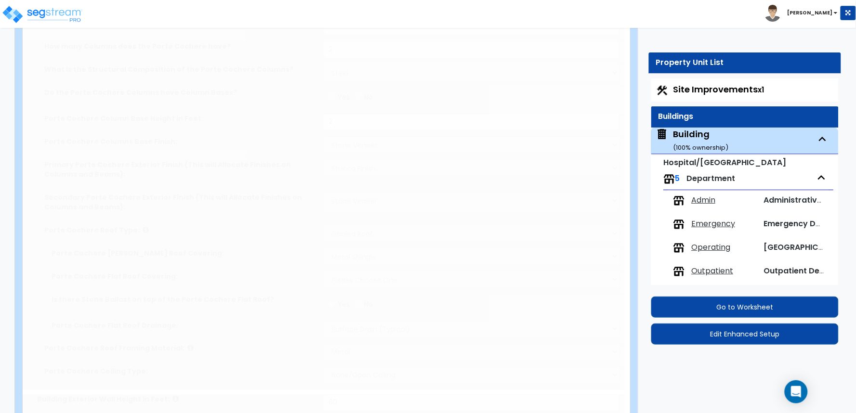
type input "1000"
radio input "true"
type input "2"
radio input "true"
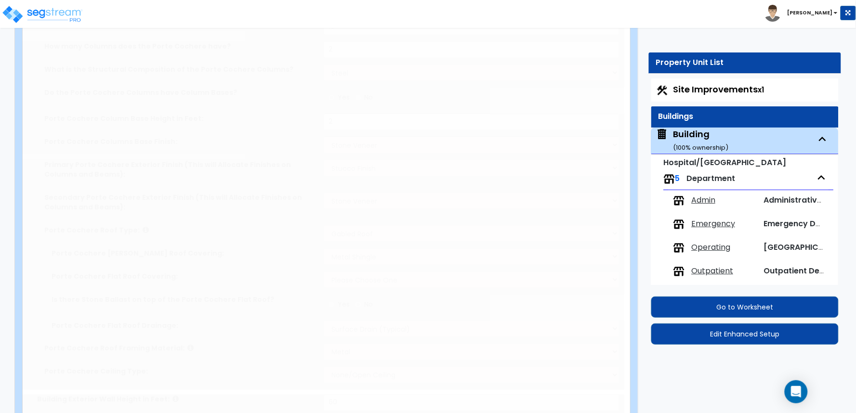
type input "800"
select select "4"
select select "1"
type input "4"
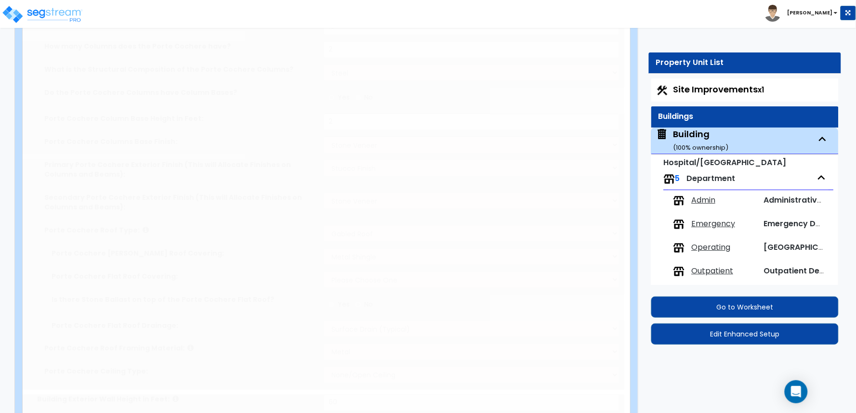
radio input "true"
select select "1"
select select "2"
type input "1"
radio input "true"
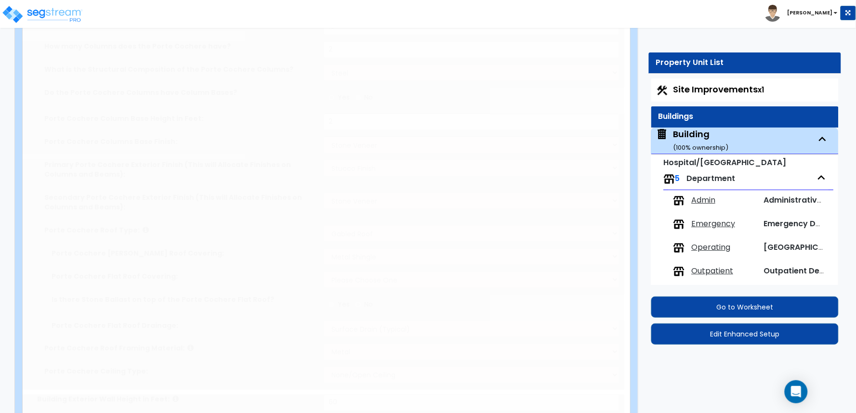
select select "1"
select select "2"
type input "1"
radio input "true"
type input "1"
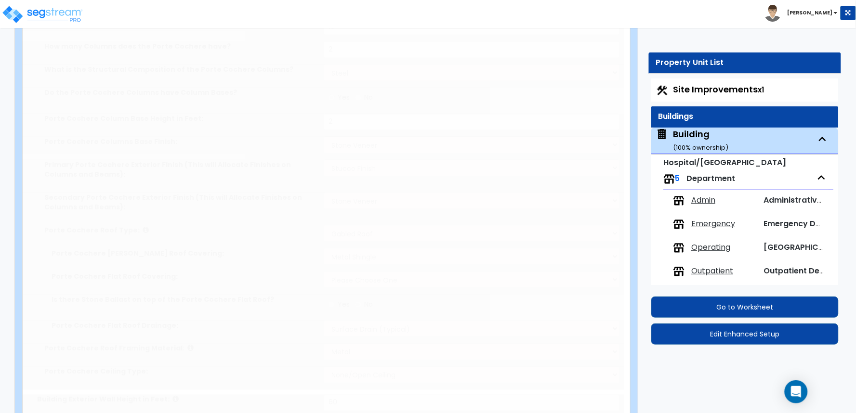
select select "2"
type input "7"
radio input "true"
type input "2"
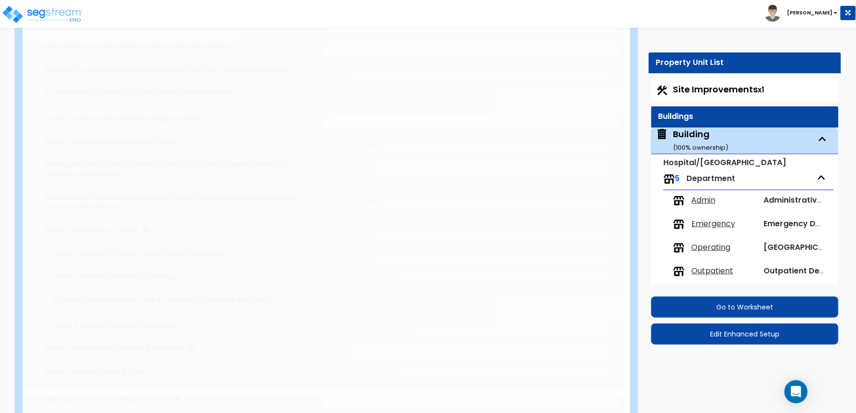
radio input "true"
type input "2"
radio input "true"
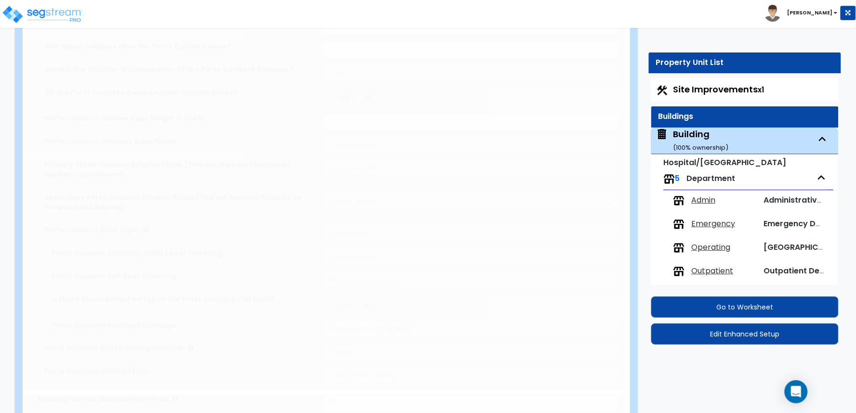
type input "4"
radio input "true"
select select "2"
radio input "true"
type input "1200"
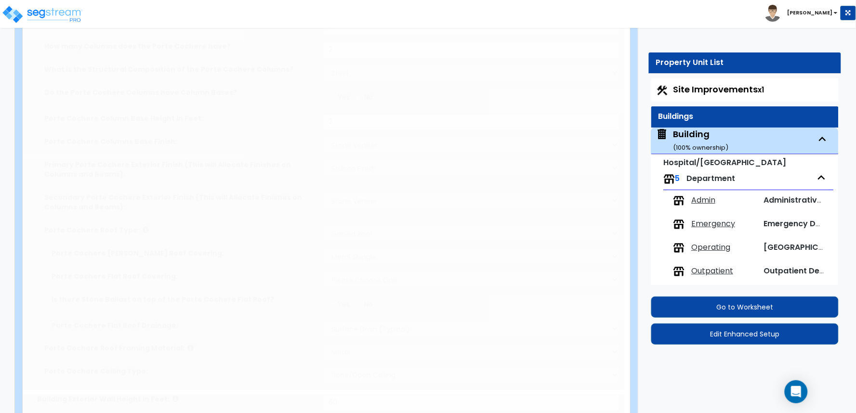
select select "3"
radio input "true"
type input "500"
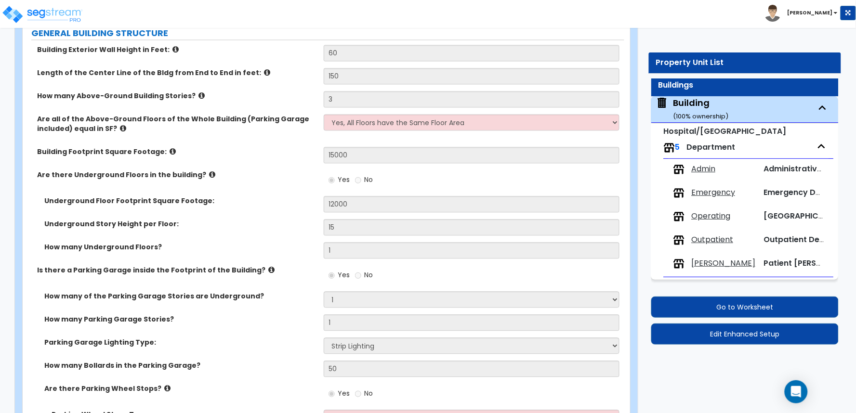
scroll to position [803, 0]
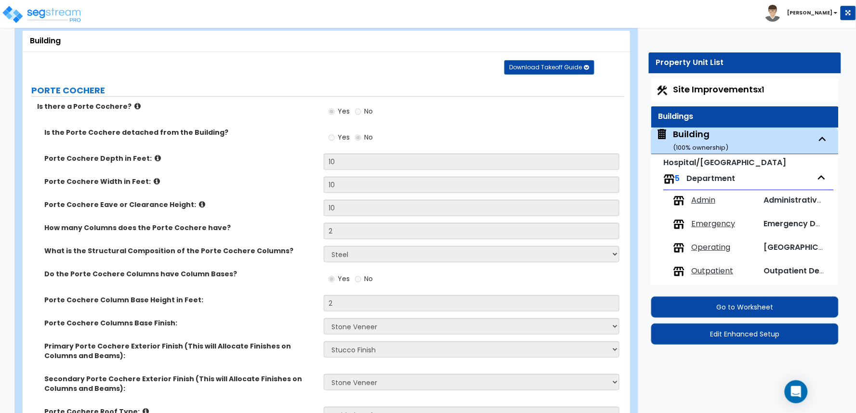
scroll to position [0, 0]
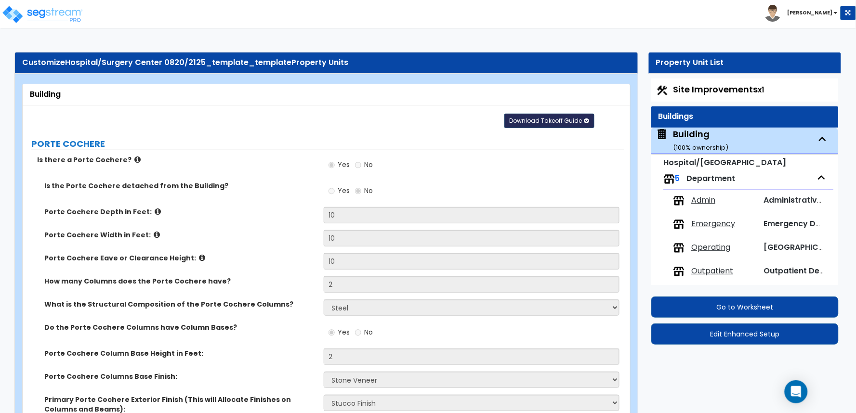
click at [549, 117] on span "Download Takeoff Guide" at bounding box center [546, 121] width 73 height 8
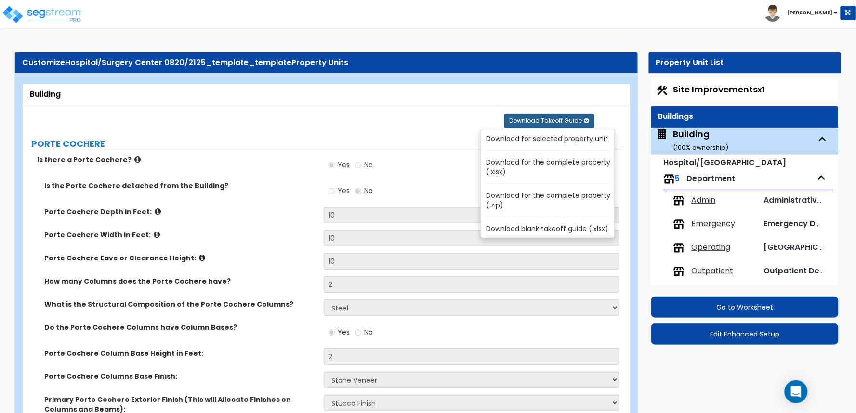
click at [546, 137] on link "Download for selected property unit" at bounding box center [550, 138] width 130 height 13
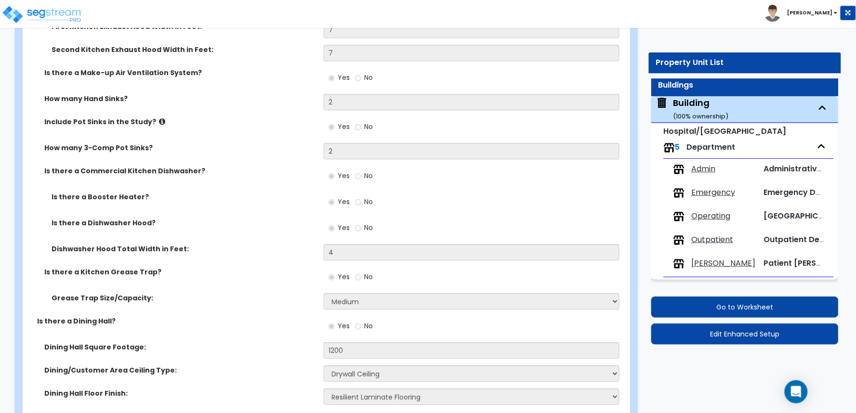
scroll to position [4068, 0]
